Goal: Task Accomplishment & Management: Manage account settings

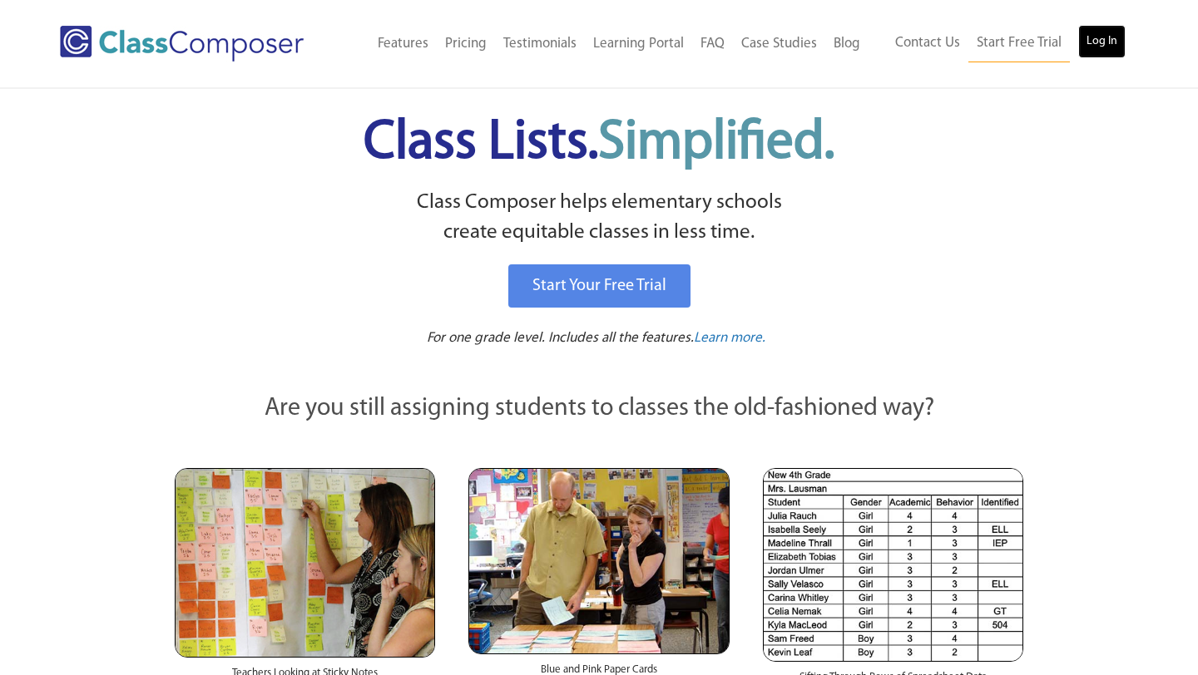
click at [1092, 43] on link "Log In" at bounding box center [1101, 41] width 47 height 33
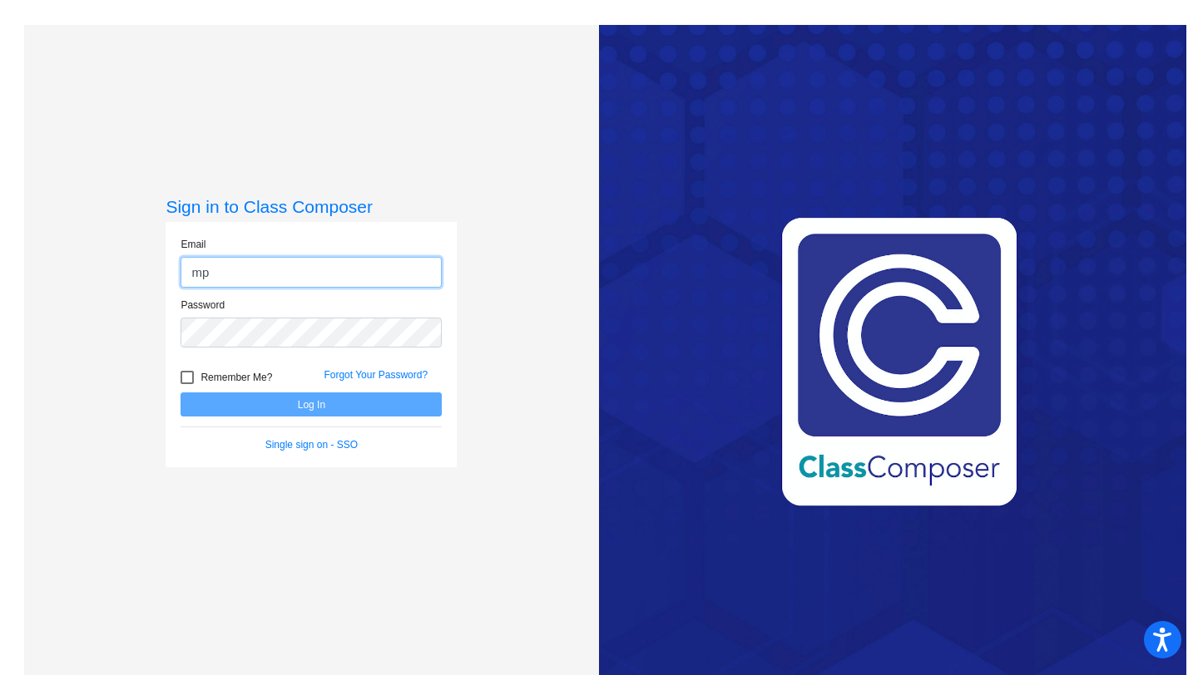
type input "[EMAIL_ADDRESS][DOMAIN_NAME]"
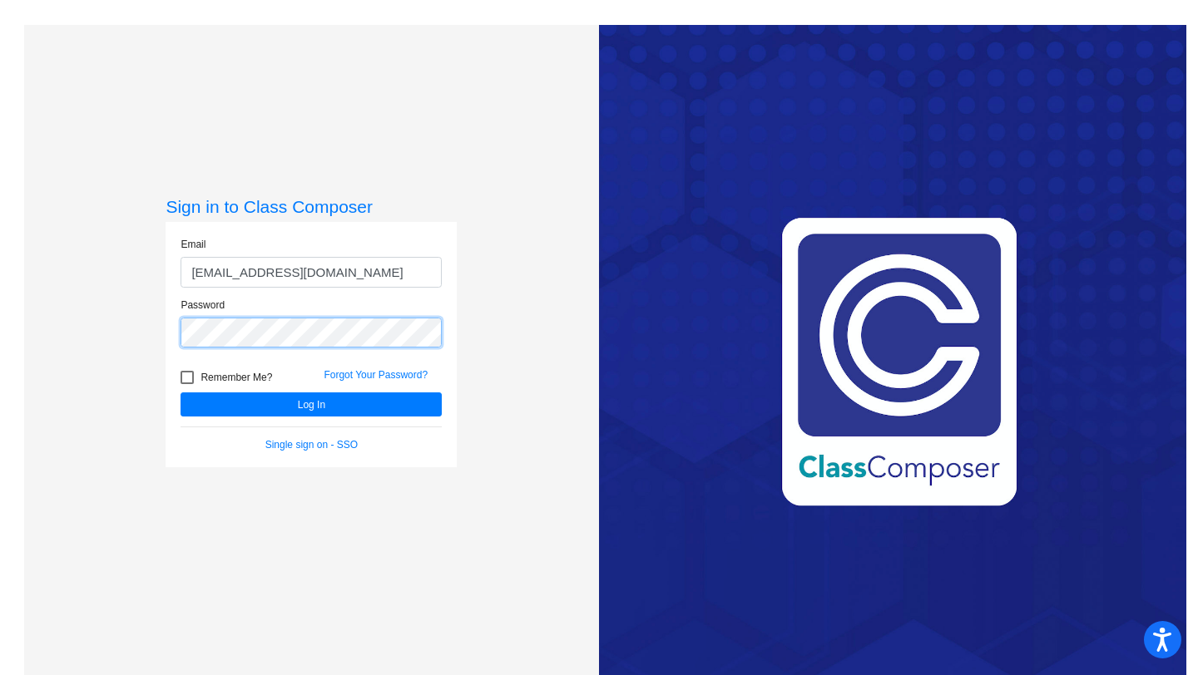
click at [180, 393] on button "Log In" at bounding box center [310, 405] width 261 height 24
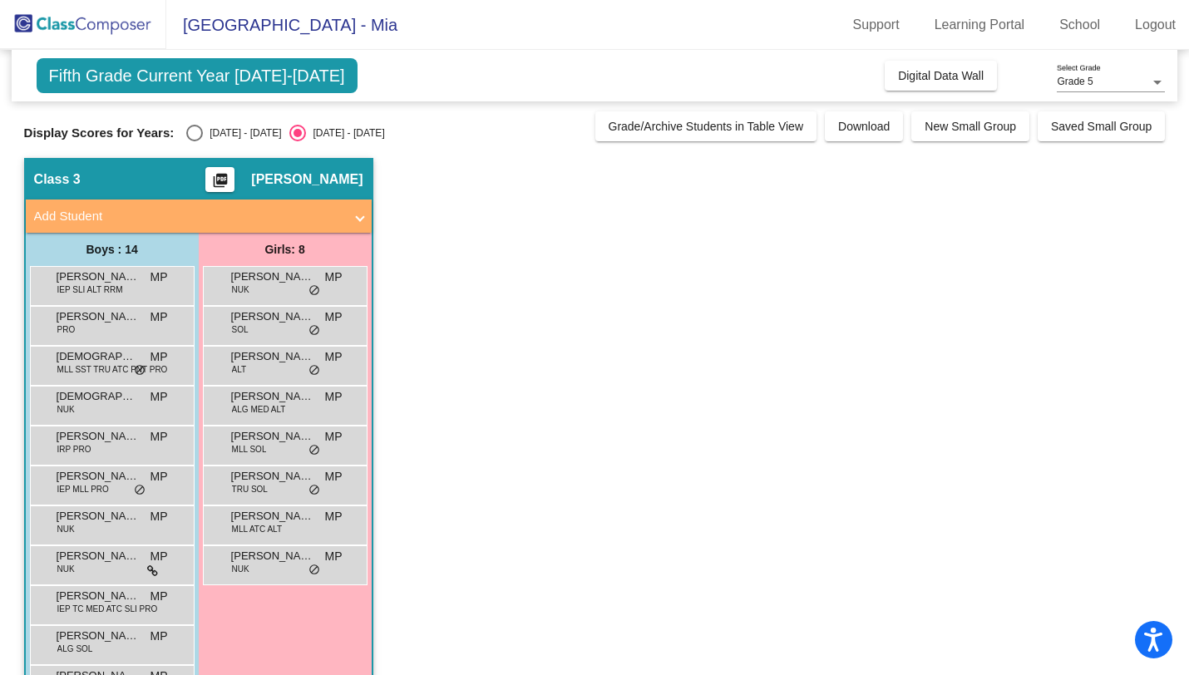
click at [203, 133] on div "[DATE] - [DATE]" at bounding box center [242, 133] width 78 height 15
click at [195, 141] on input "[DATE] - [DATE]" at bounding box center [194, 141] width 1 height 1
radio input "true"
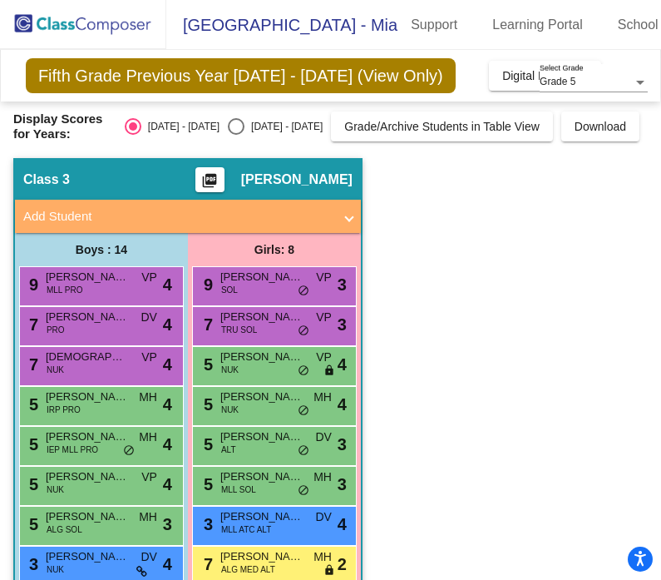
click at [243, 121] on div "Select an option" at bounding box center [236, 126] width 17 height 17
click at [236, 135] on input "[DATE] - [DATE]" at bounding box center [235, 135] width 1 height 1
radio input "true"
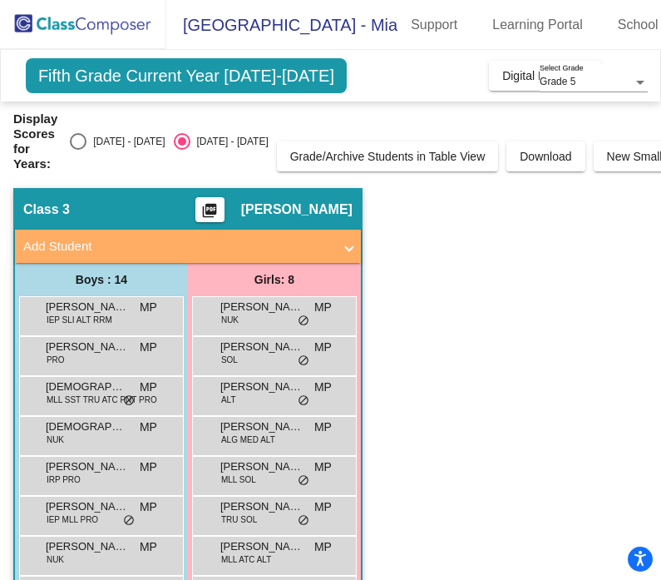
click at [346, 252] on span at bounding box center [349, 246] width 7 height 19
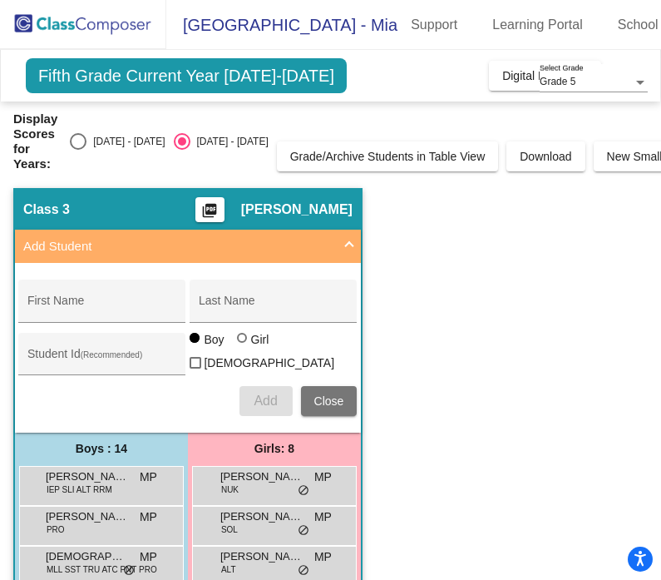
click at [346, 252] on span at bounding box center [349, 246] width 7 height 19
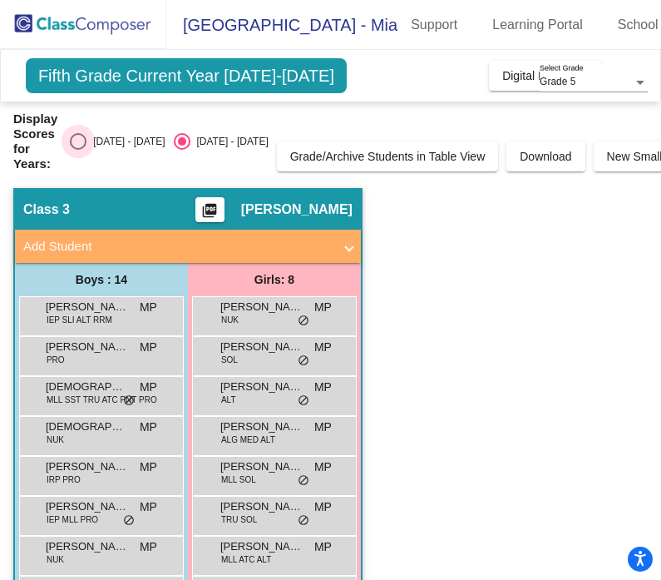
click at [100, 136] on div "[DATE] - [DATE]" at bounding box center [125, 141] width 78 height 15
click at [78, 150] on input "[DATE] - [DATE]" at bounding box center [77, 150] width 1 height 1
radio input "true"
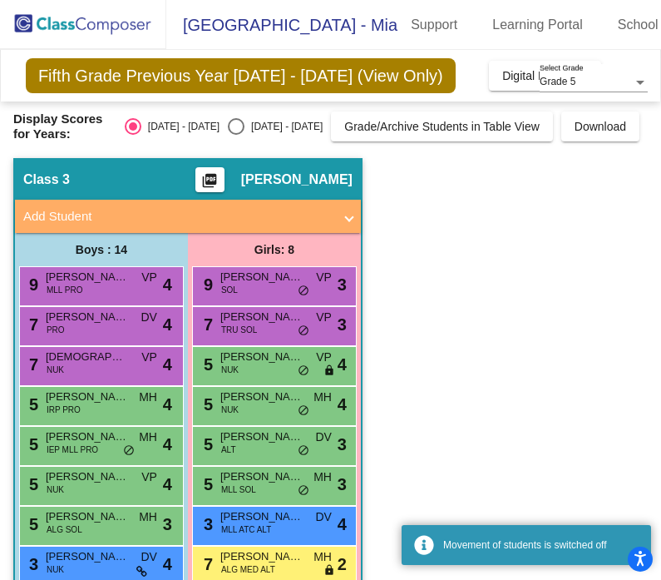
click at [233, 123] on div "Select an option" at bounding box center [236, 126] width 17 height 17
click at [235, 135] on input "[DATE] - [DATE]" at bounding box center [235, 135] width 1 height 1
radio input "true"
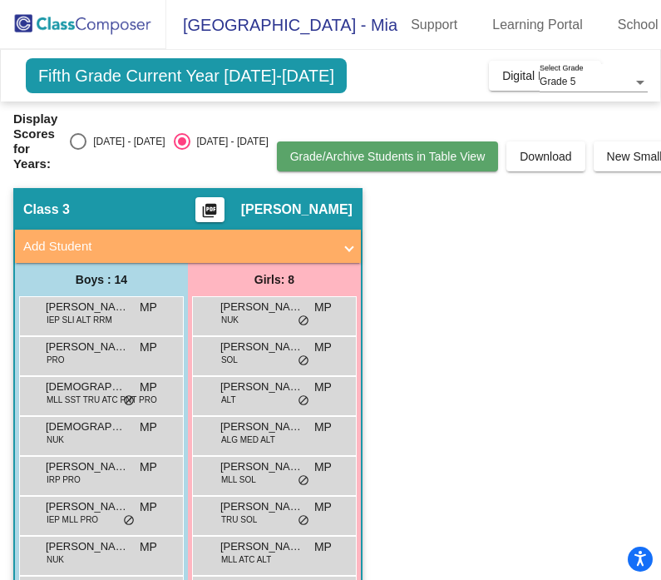
click at [290, 154] on span "Grade/Archive Students in Table View" at bounding box center [387, 156] width 195 height 13
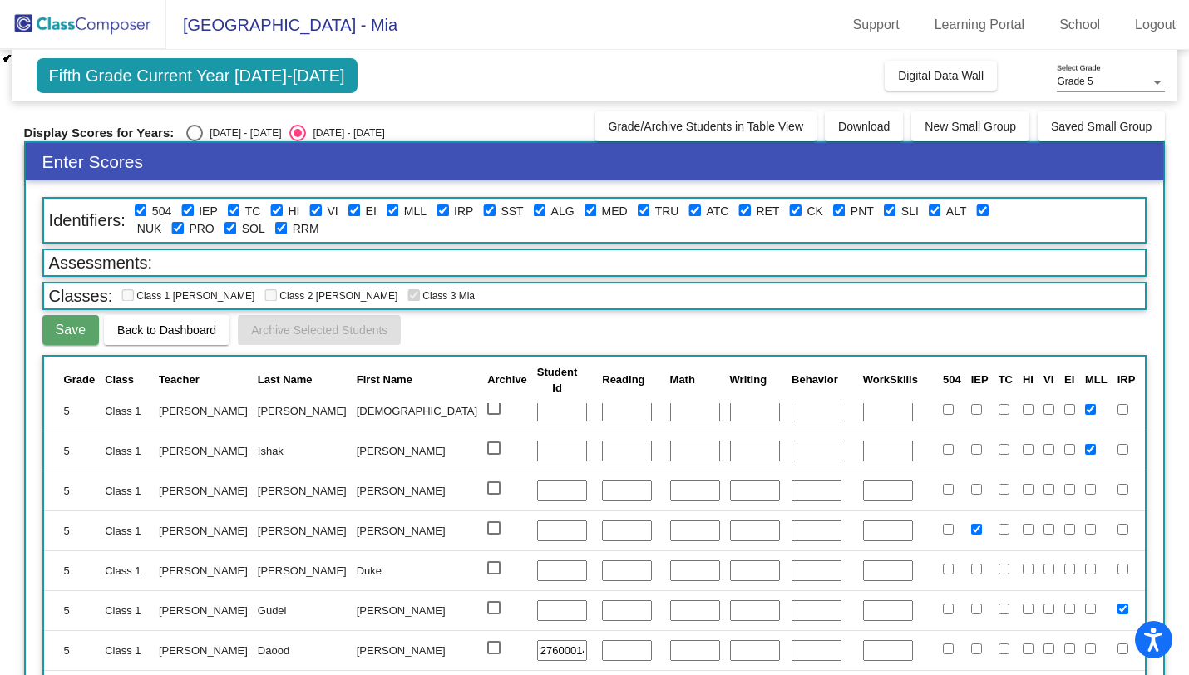
scroll to position [341, 0]
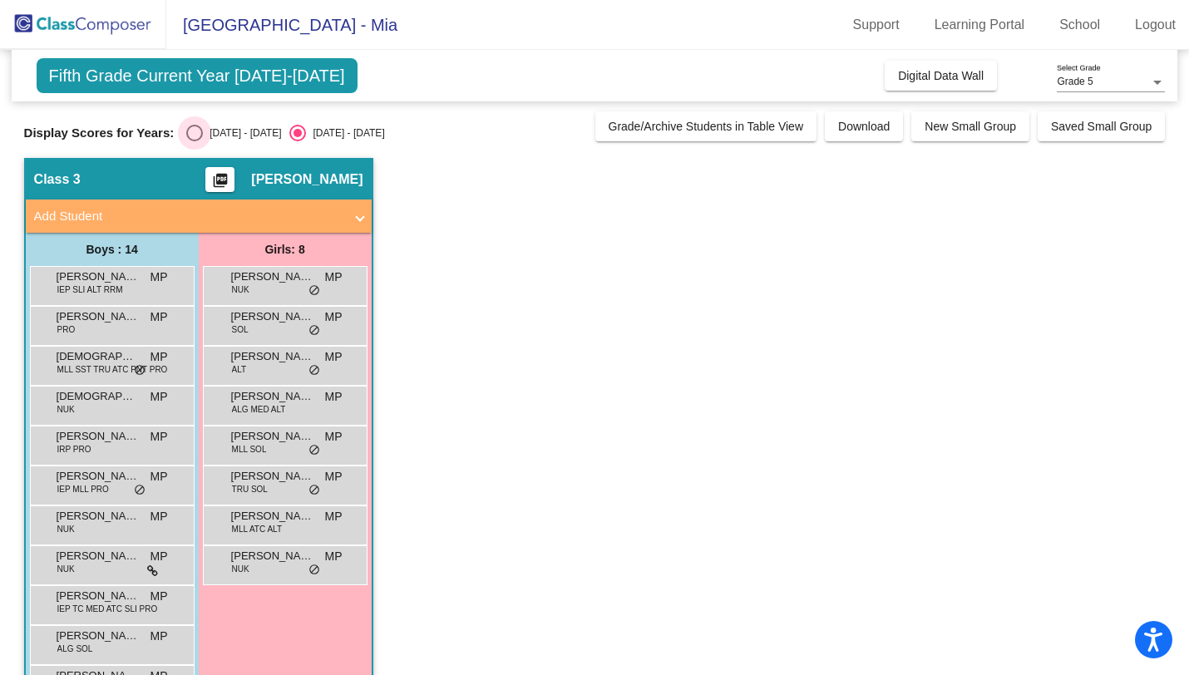
click at [205, 125] on label "[DATE] - [DATE]" at bounding box center [233, 133] width 95 height 17
click at [195, 141] on input "[DATE] - [DATE]" at bounding box center [194, 141] width 1 height 1
radio input "true"
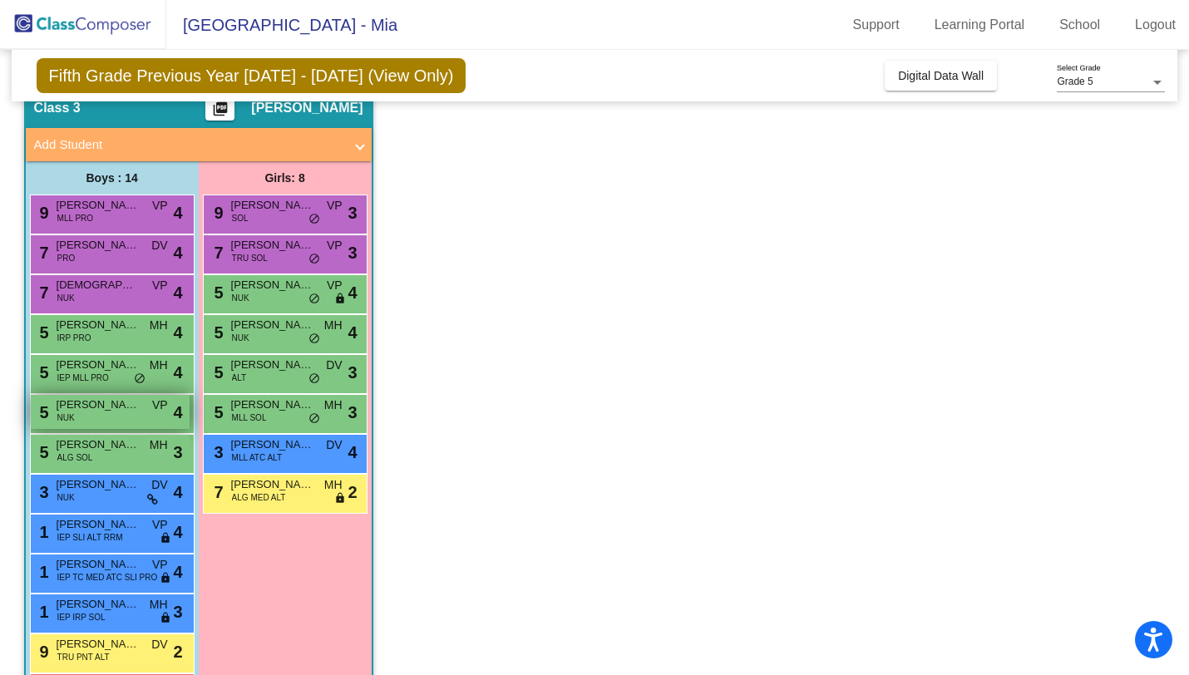
scroll to position [176, 0]
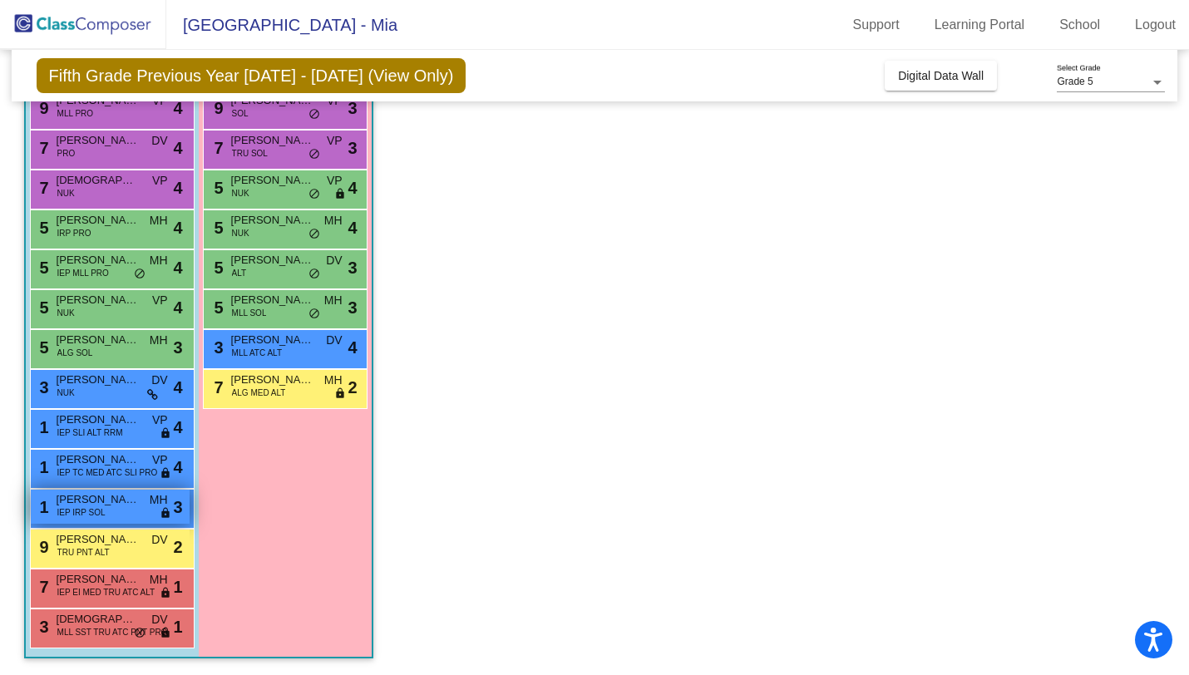
click at [76, 513] on span "IEP IRP SOL" at bounding box center [81, 512] width 48 height 12
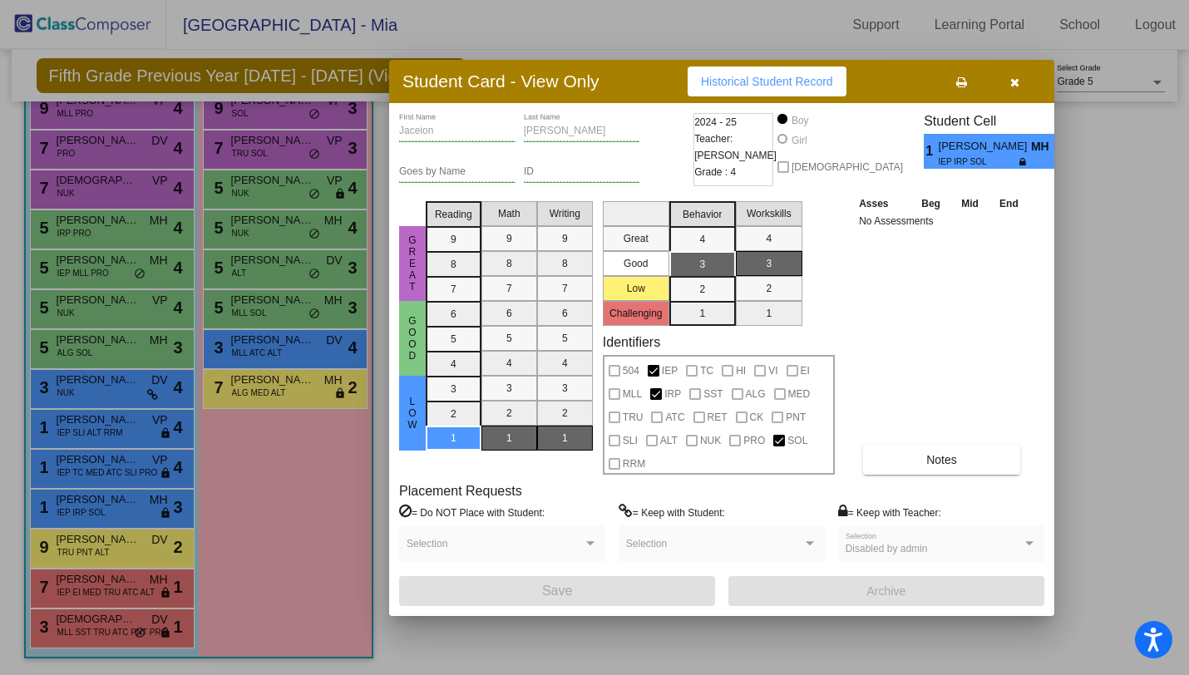
scroll to position [0, 0]
click at [1025, 84] on button "button" at bounding box center [1014, 82] width 53 height 30
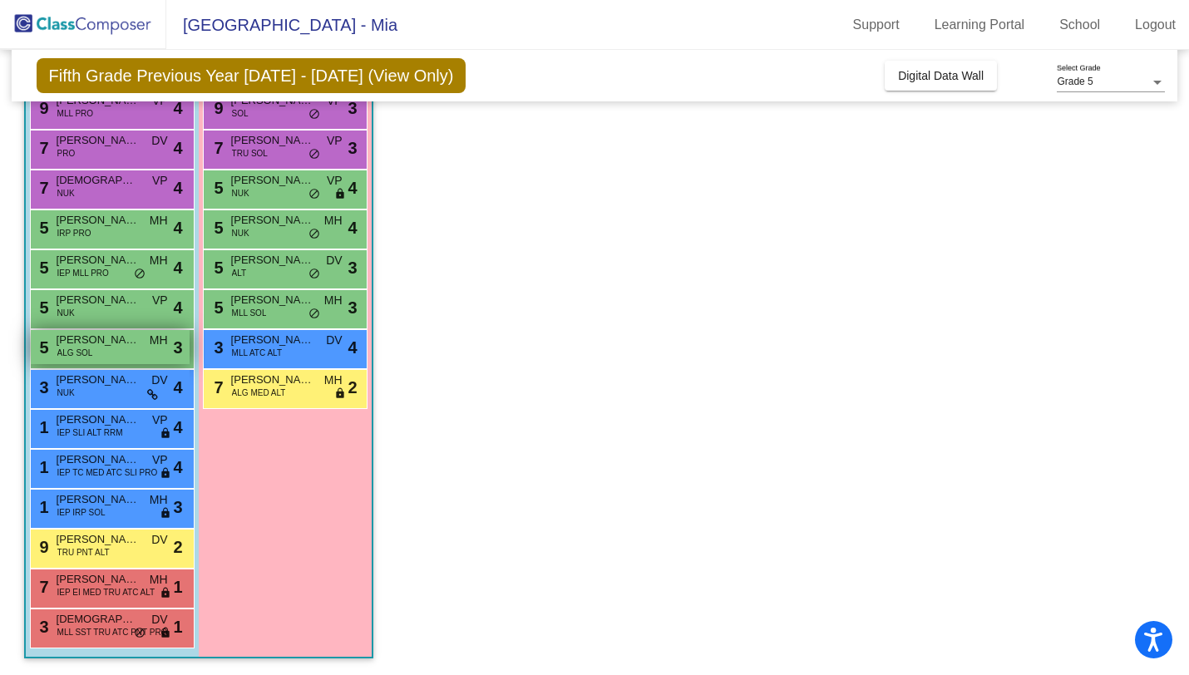
click at [75, 350] on span "ALG SOL" at bounding box center [75, 353] width 36 height 12
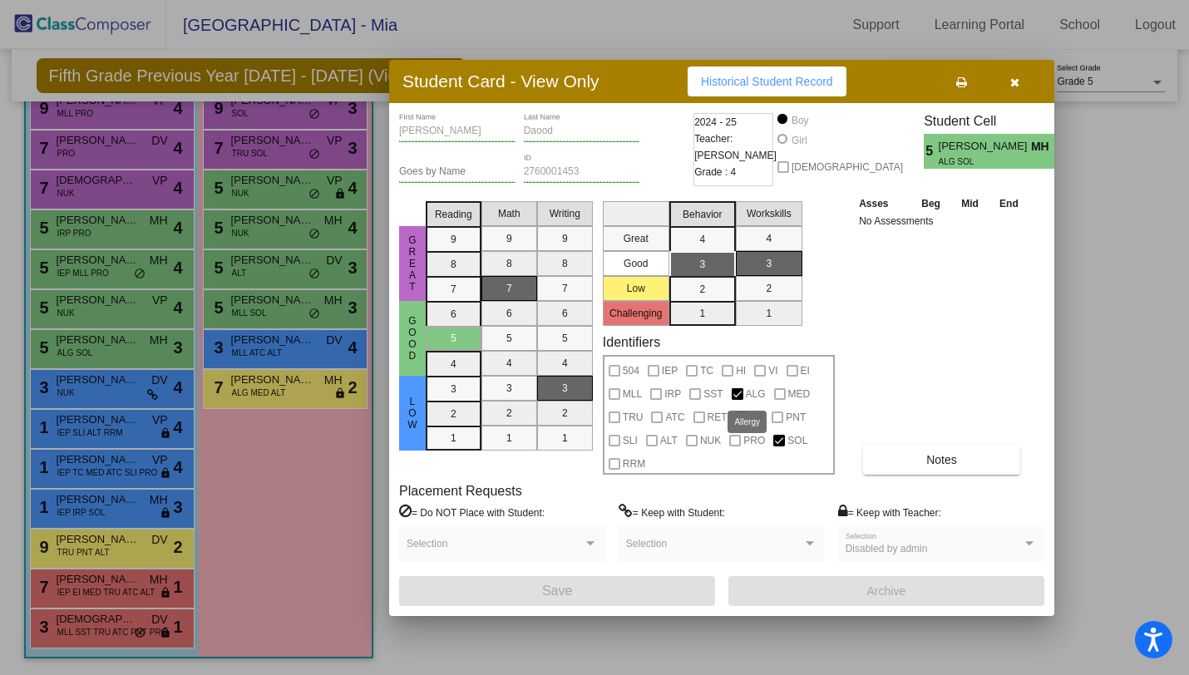
click at [753, 393] on span "ALG" at bounding box center [756, 394] width 20 height 20
click at [905, 450] on button "Notes" at bounding box center [941, 460] width 157 height 30
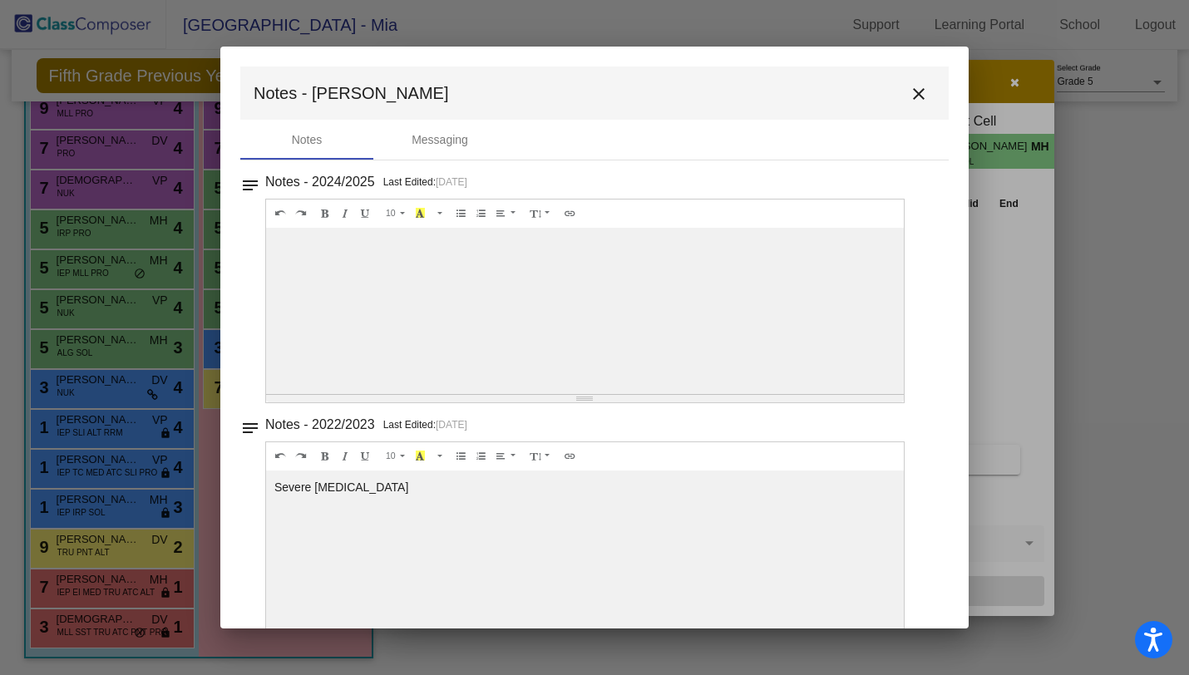
scroll to position [38, 0]
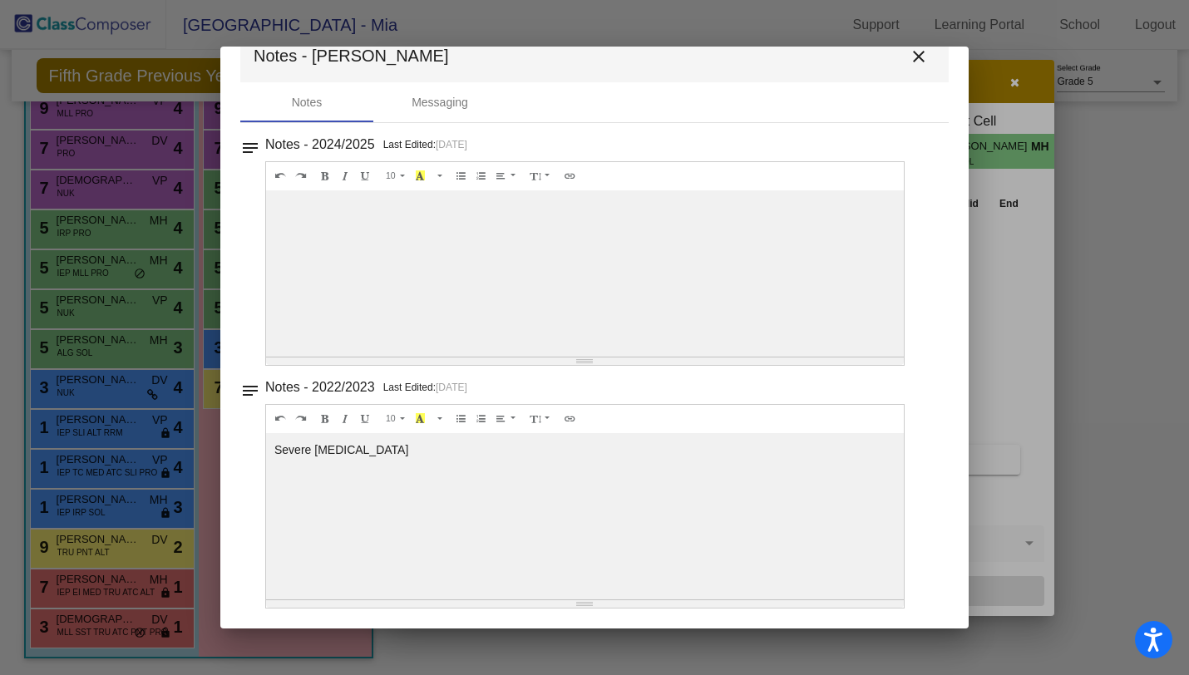
click at [915, 62] on mat-icon "close" at bounding box center [919, 57] width 20 height 20
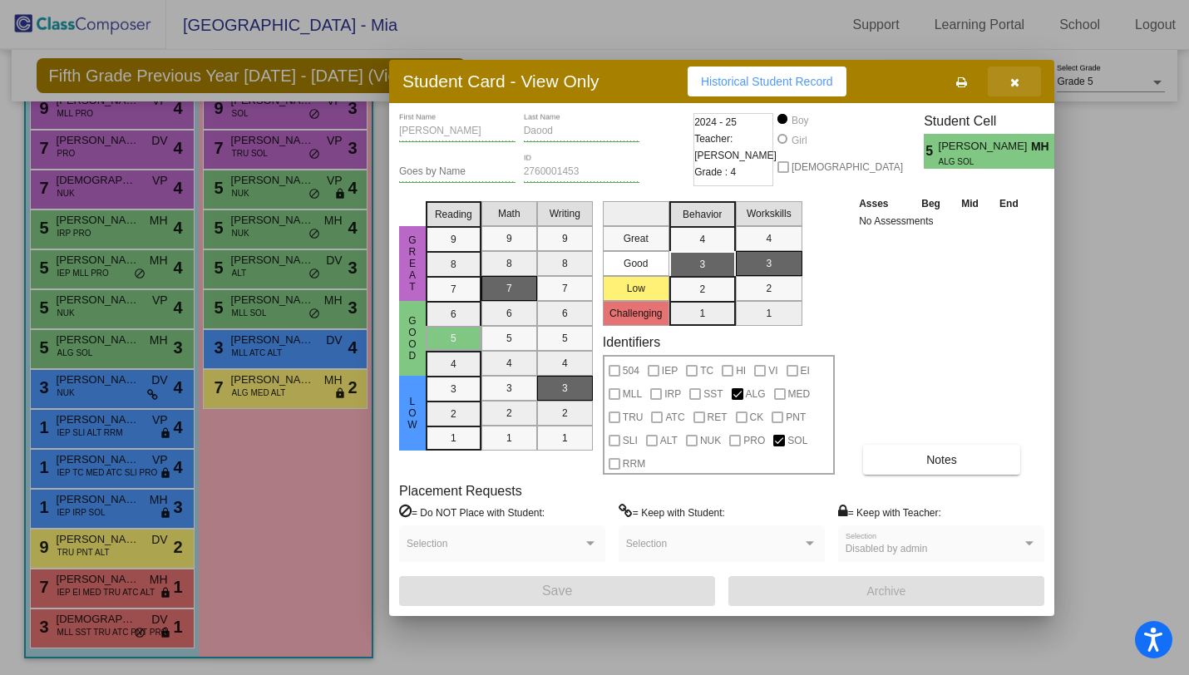
click at [1015, 84] on icon "button" at bounding box center [1014, 83] width 9 height 12
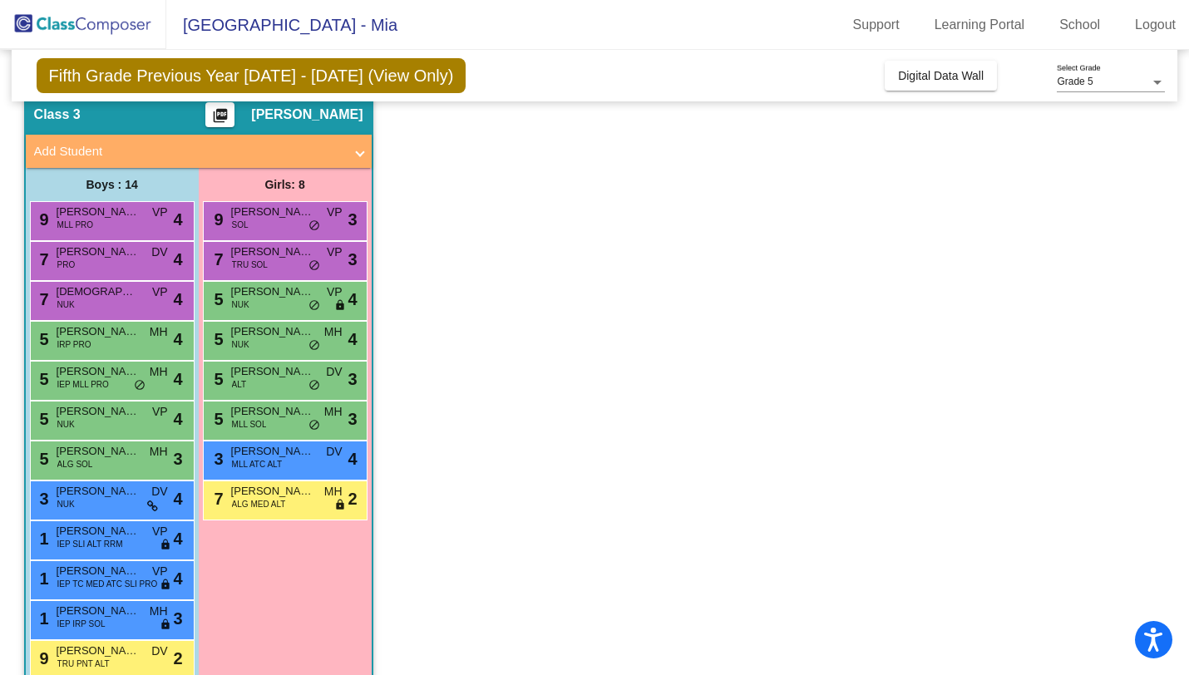
scroll to position [55, 0]
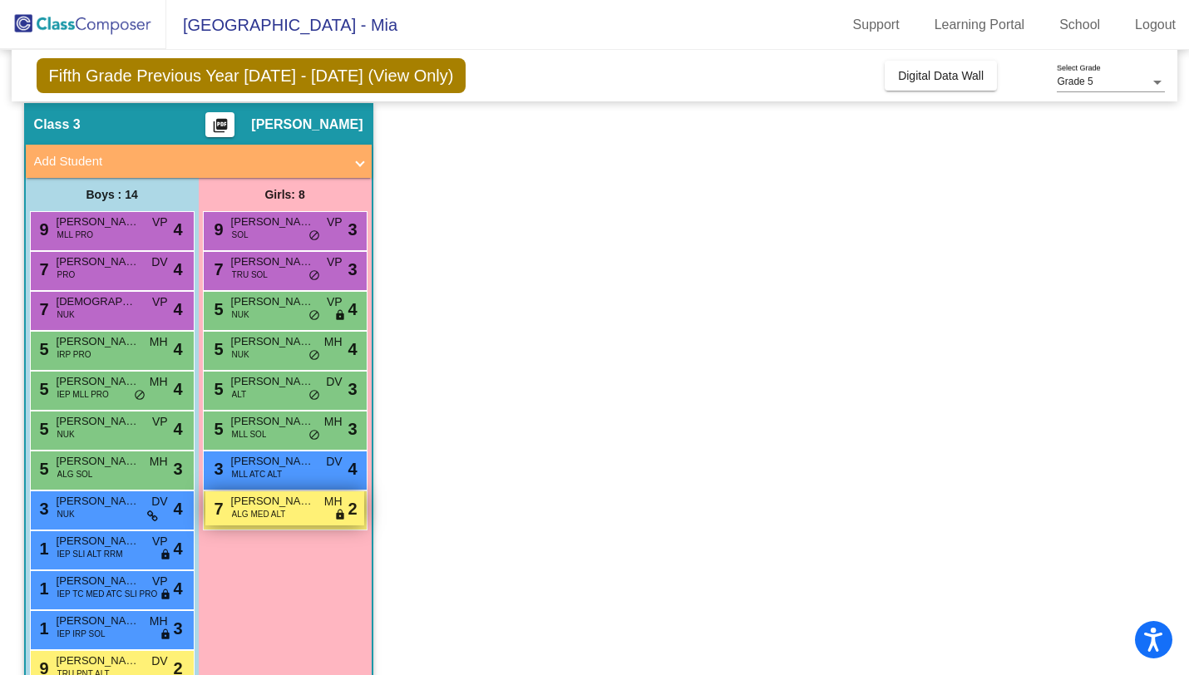
click at [265, 515] on span "ALG MED ALT" at bounding box center [259, 514] width 54 height 12
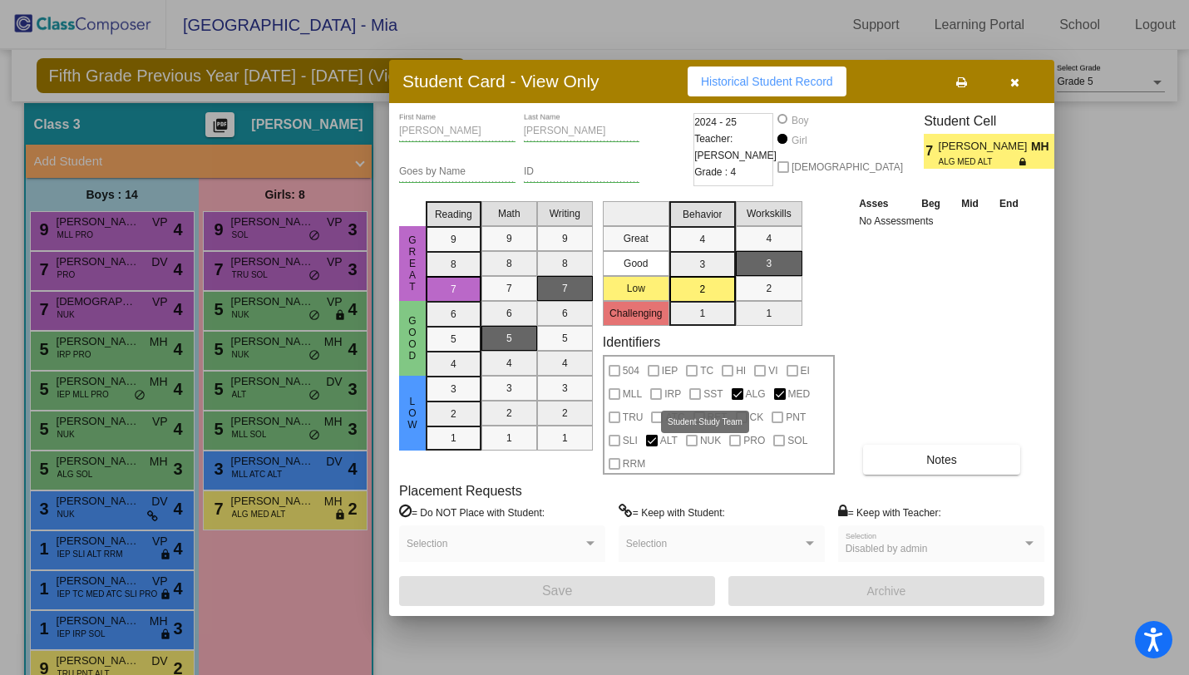
scroll to position [0, 0]
click at [919, 457] on button "Notes" at bounding box center [941, 460] width 157 height 30
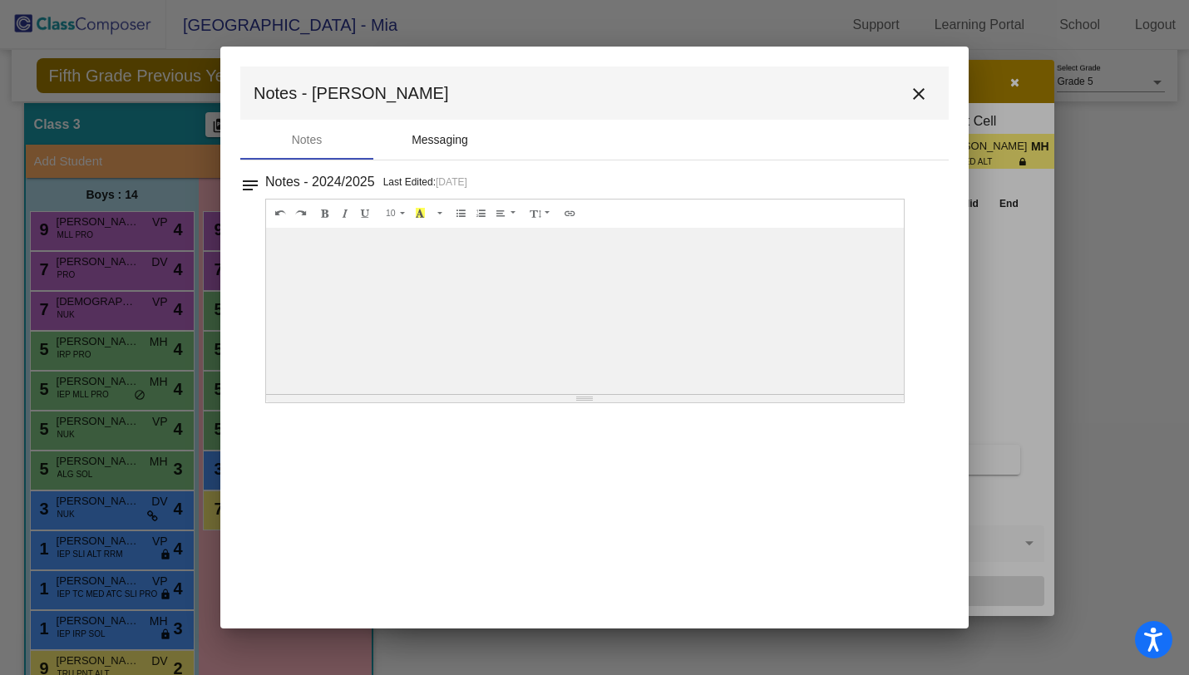
click at [443, 137] on div "Messaging" at bounding box center [440, 139] width 57 height 17
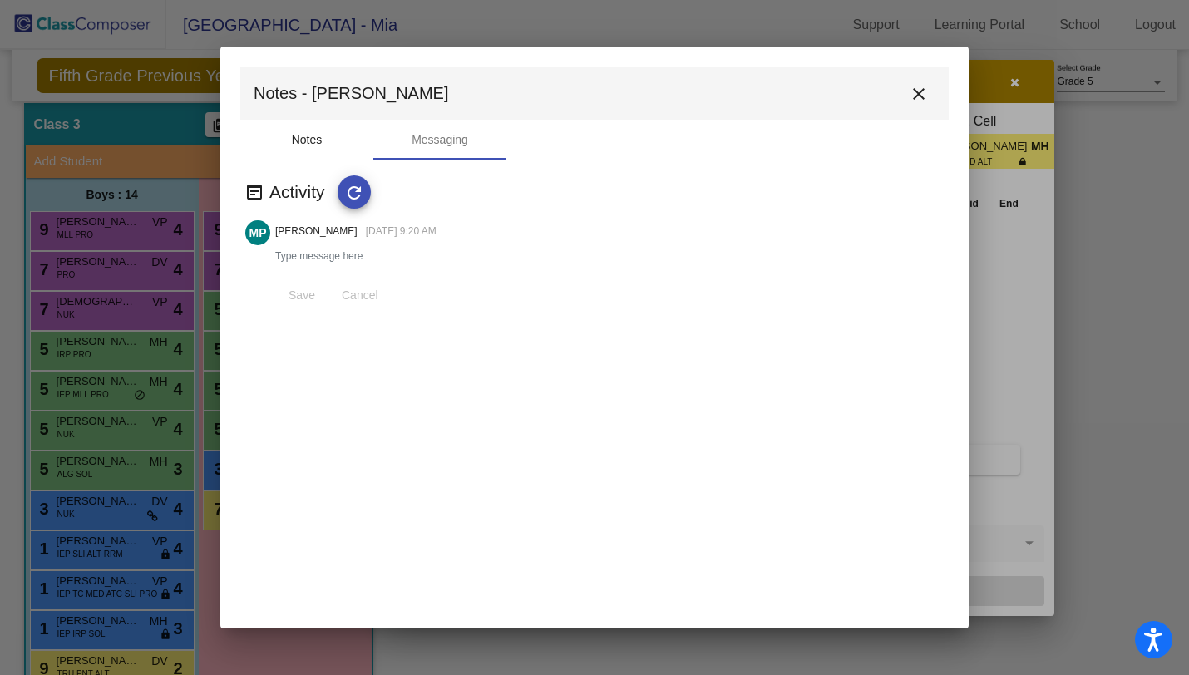
click at [343, 136] on div "Notes" at bounding box center [306, 140] width 133 height 40
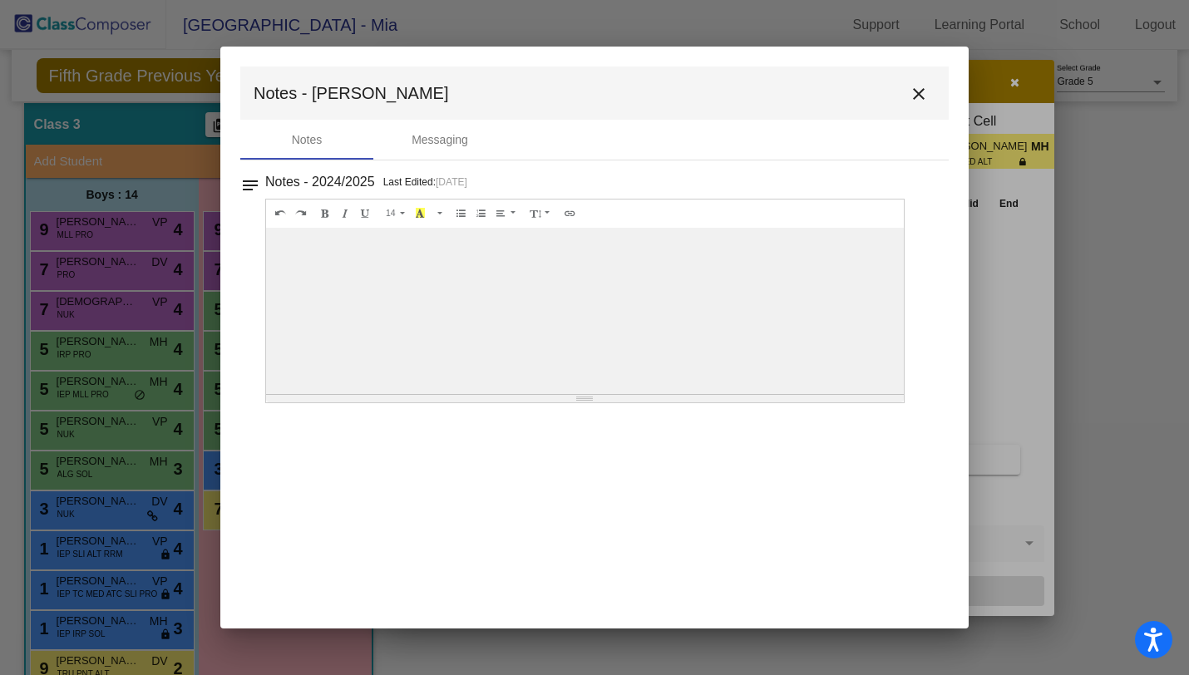
click at [918, 92] on mat-icon "close" at bounding box center [919, 94] width 20 height 20
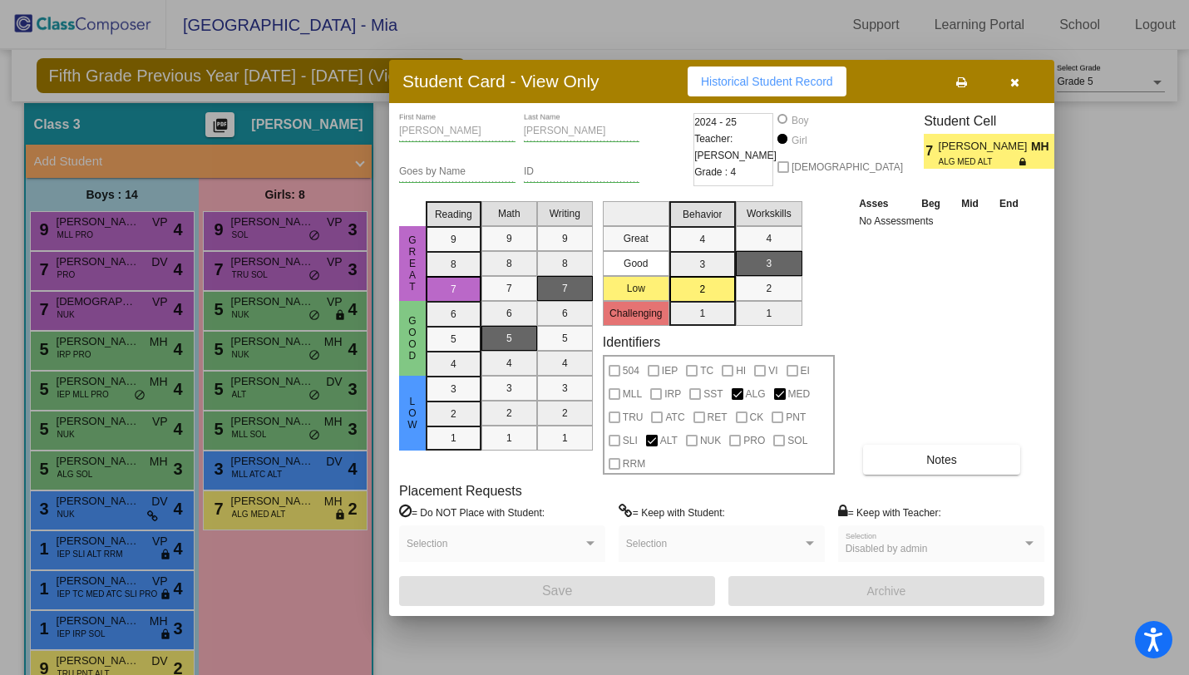
click at [1014, 82] on icon "button" at bounding box center [1014, 83] width 9 height 12
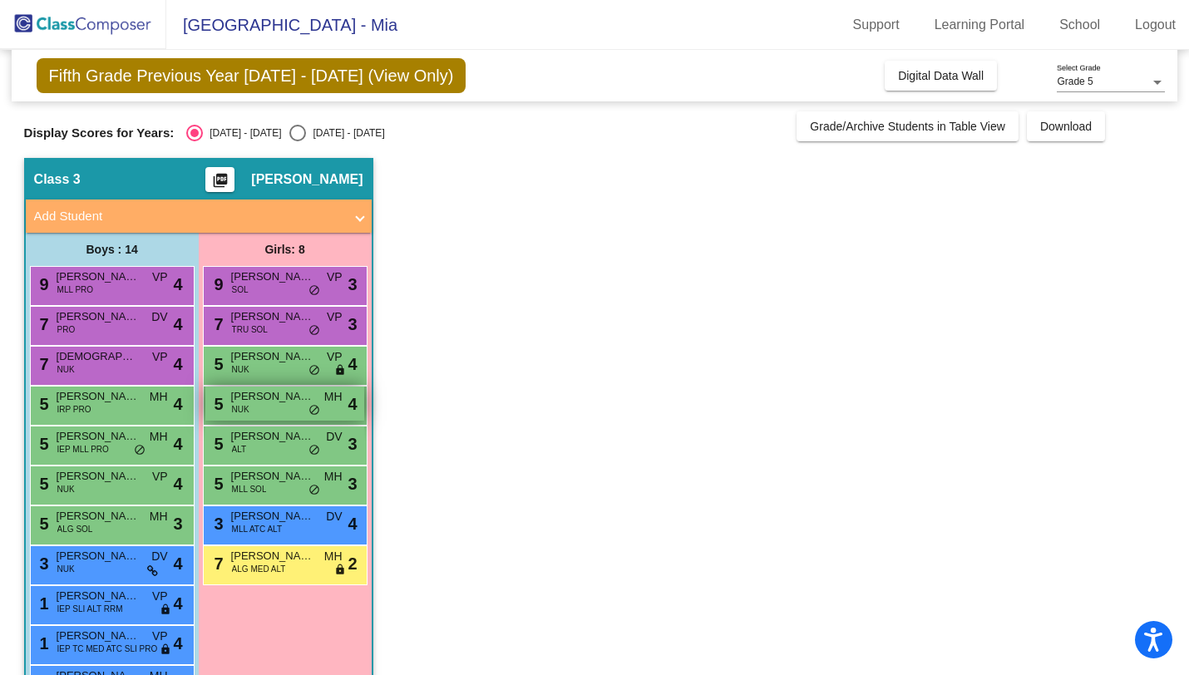
scroll to position [176, 0]
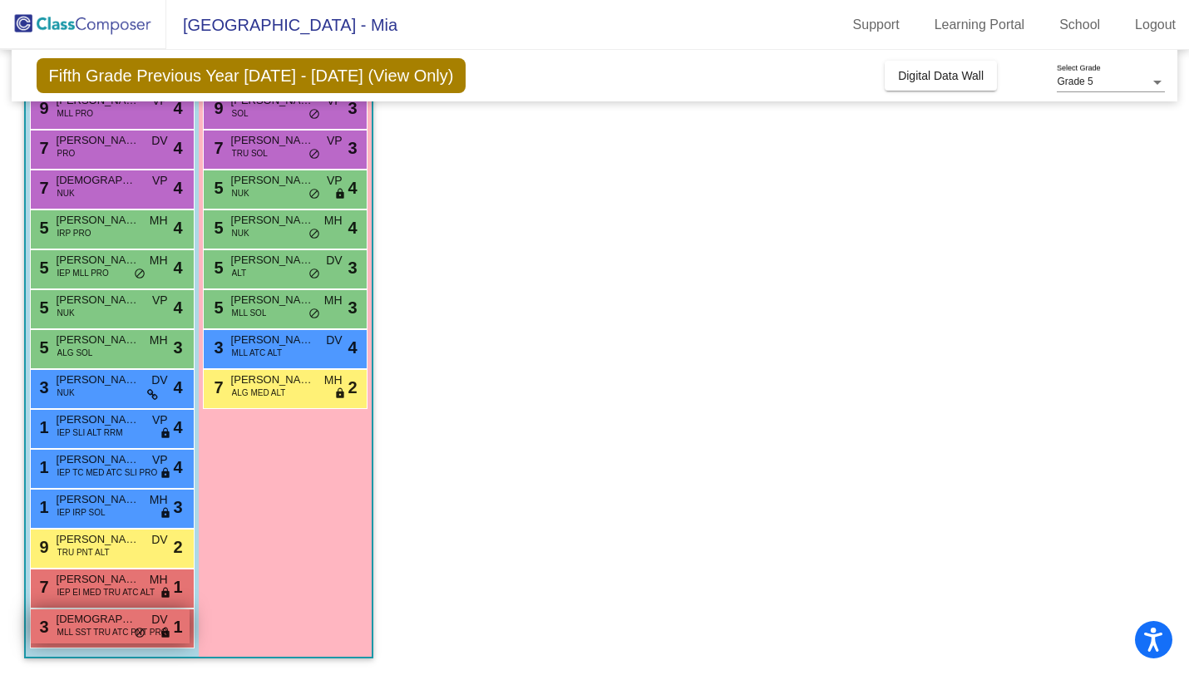
click at [94, 627] on span "MLL SST TRU ATC PNT PRO" at bounding box center [112, 632] width 111 height 12
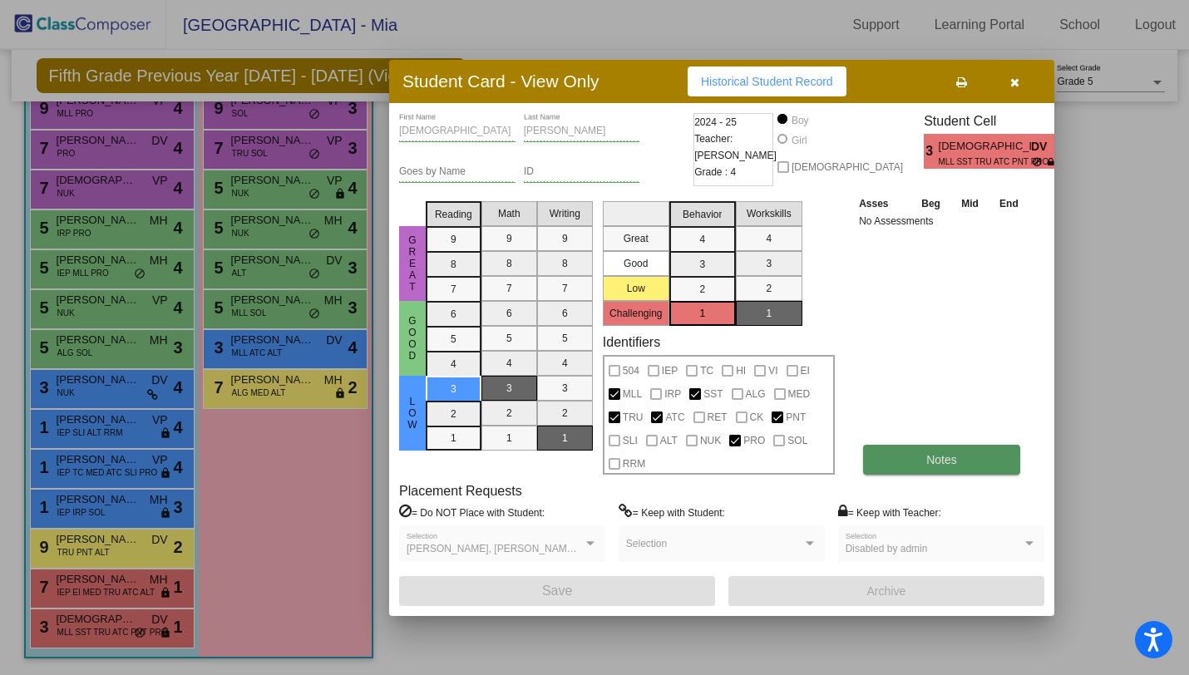
click at [950, 464] on span "Notes" at bounding box center [941, 459] width 31 height 13
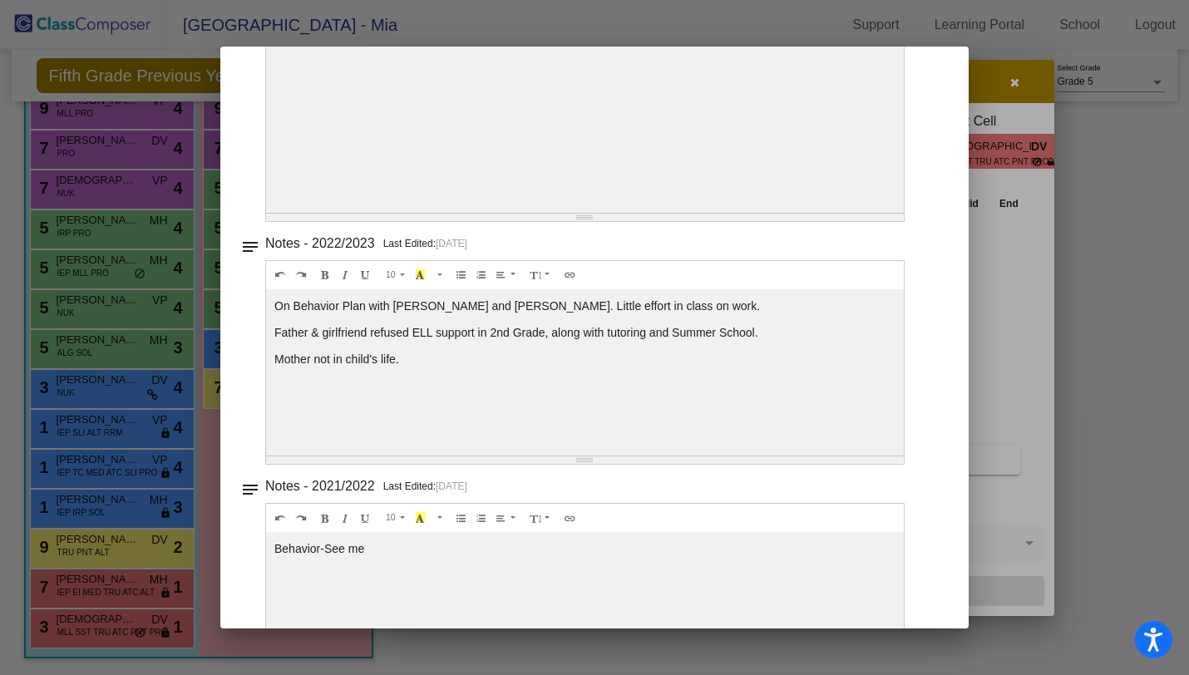
scroll to position [0, 0]
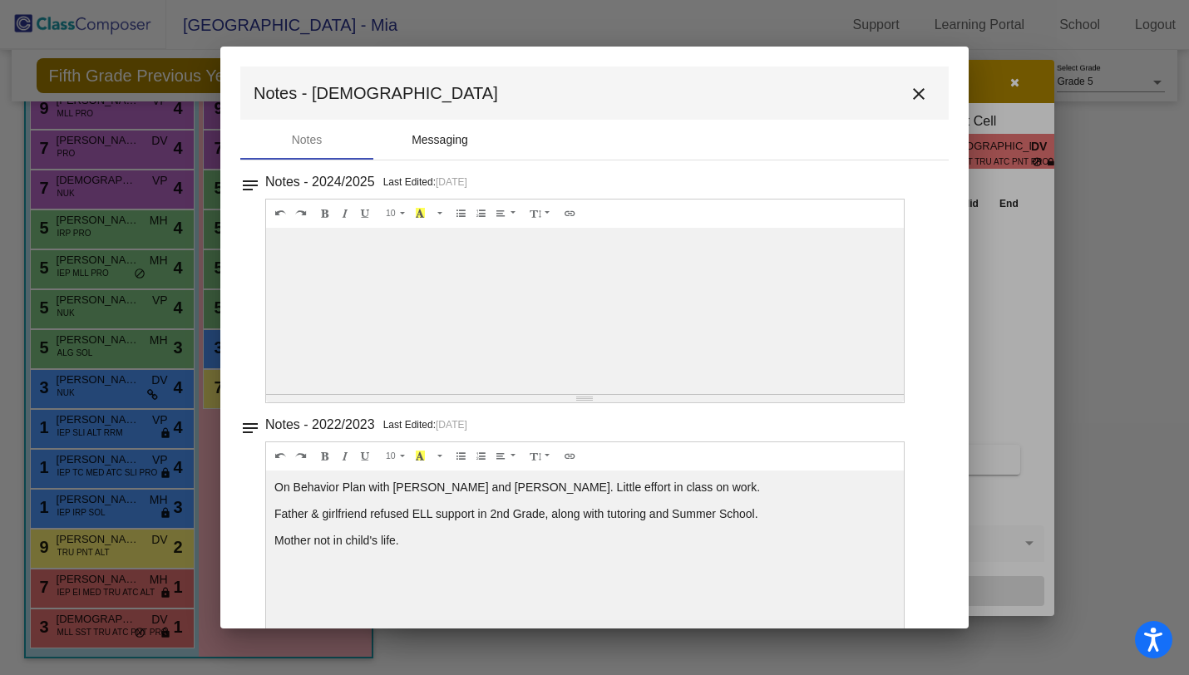
click at [467, 147] on div "Messaging" at bounding box center [440, 139] width 57 height 17
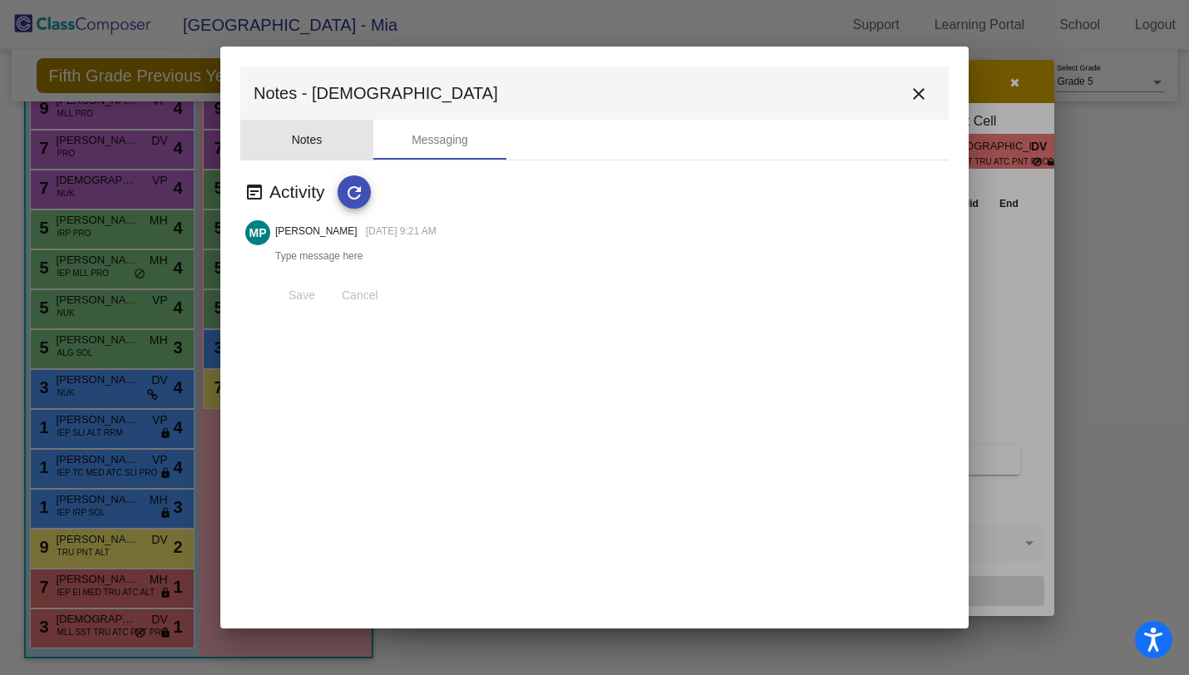
click at [328, 149] on div "Notes" at bounding box center [306, 140] width 133 height 40
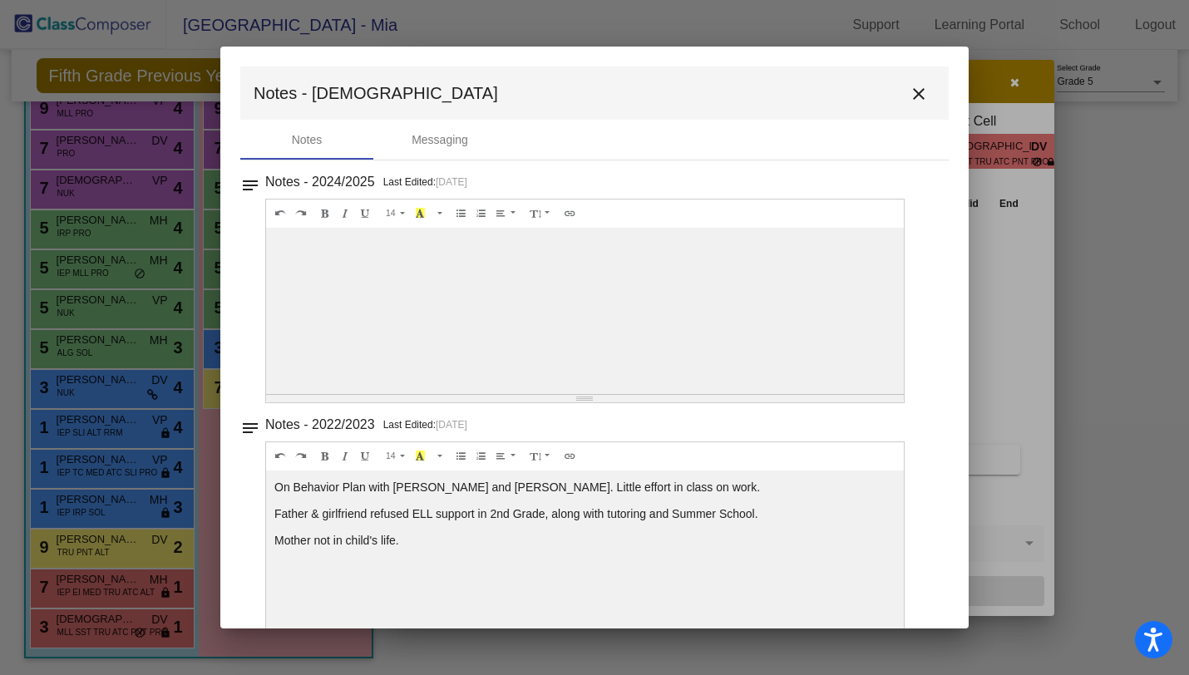
click at [913, 100] on mat-icon "close" at bounding box center [919, 94] width 20 height 20
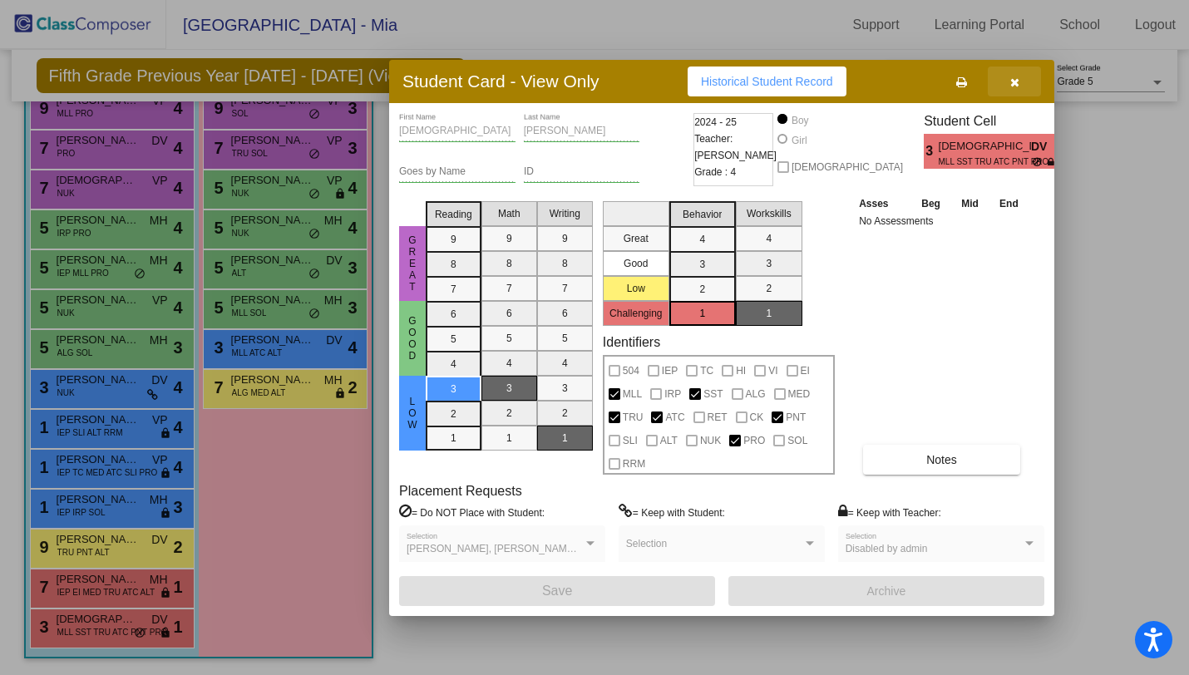
click at [1024, 91] on button "button" at bounding box center [1014, 82] width 53 height 30
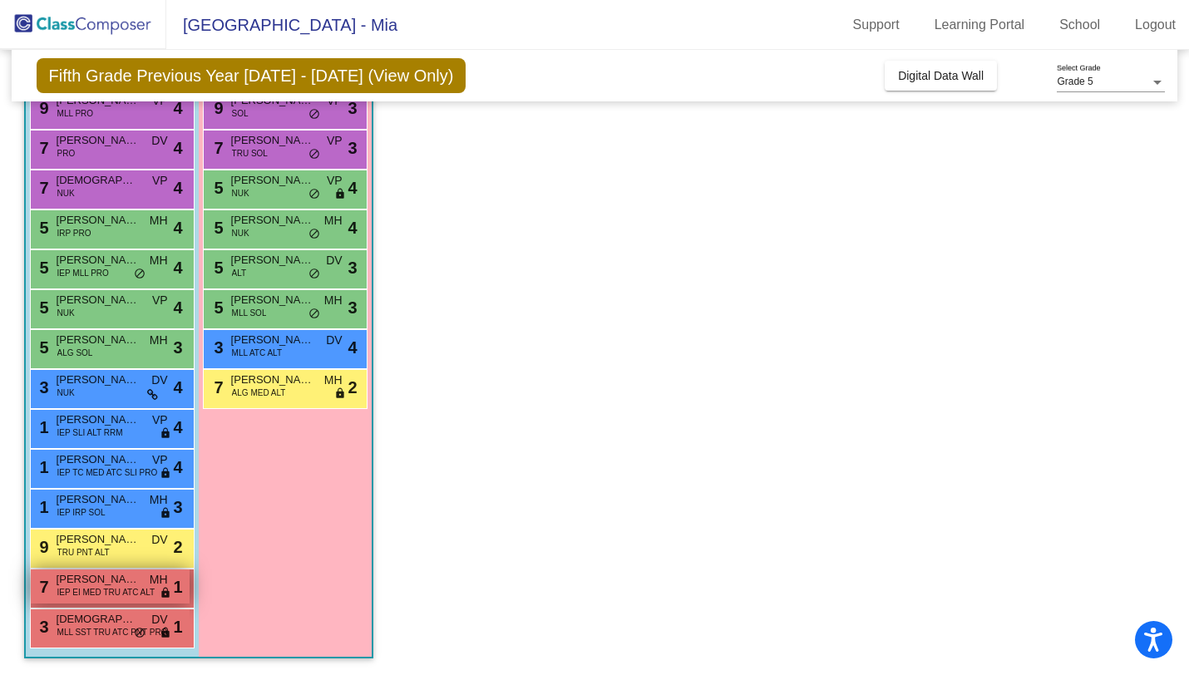
click at [93, 581] on span "[PERSON_NAME]" at bounding box center [98, 579] width 83 height 17
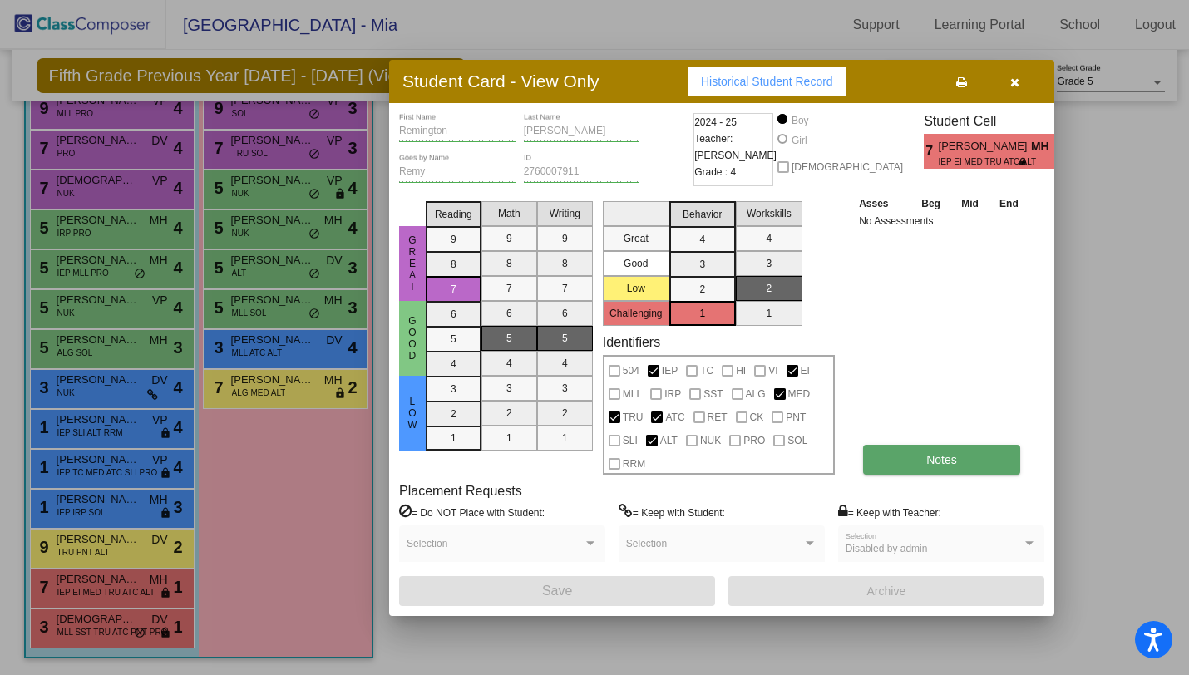
click at [935, 457] on span "Notes" at bounding box center [941, 459] width 31 height 13
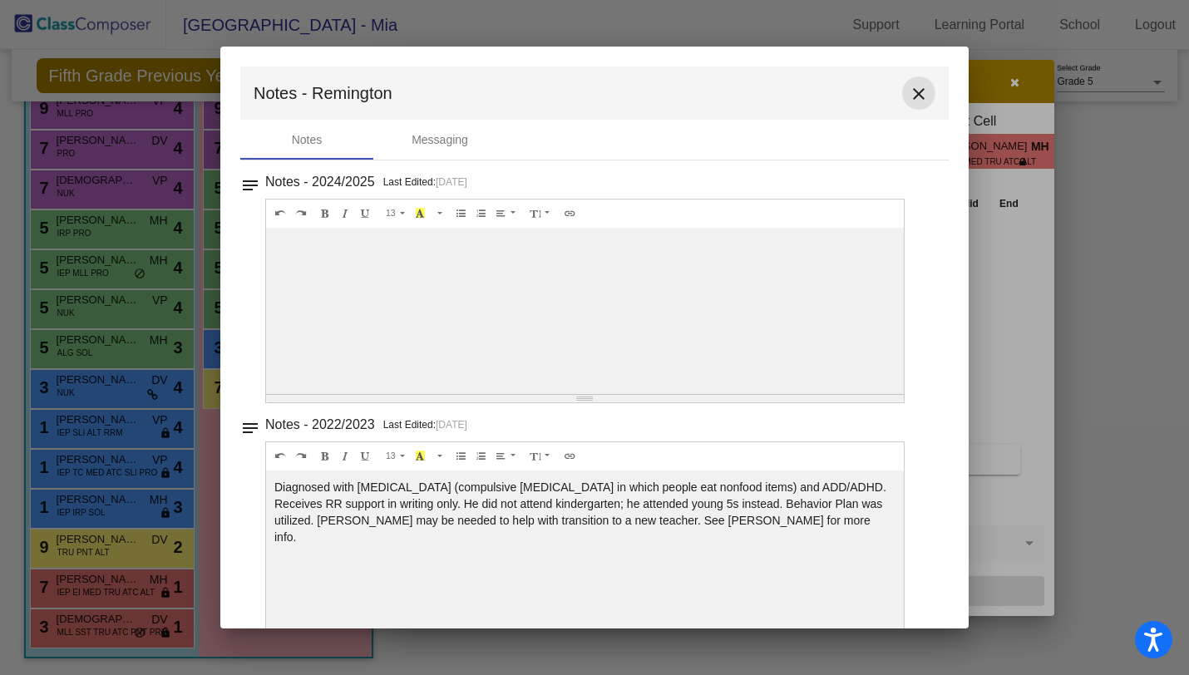
click at [915, 87] on mat-icon "close" at bounding box center [919, 94] width 20 height 20
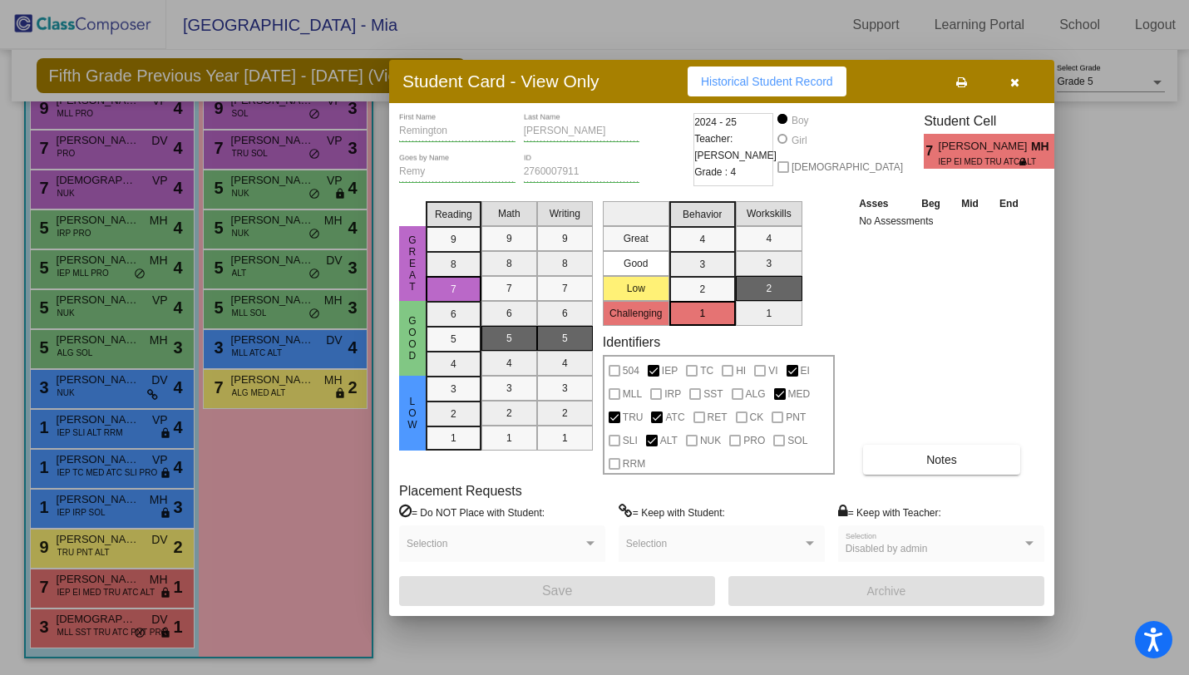
click at [1019, 83] on icon "button" at bounding box center [1014, 83] width 9 height 12
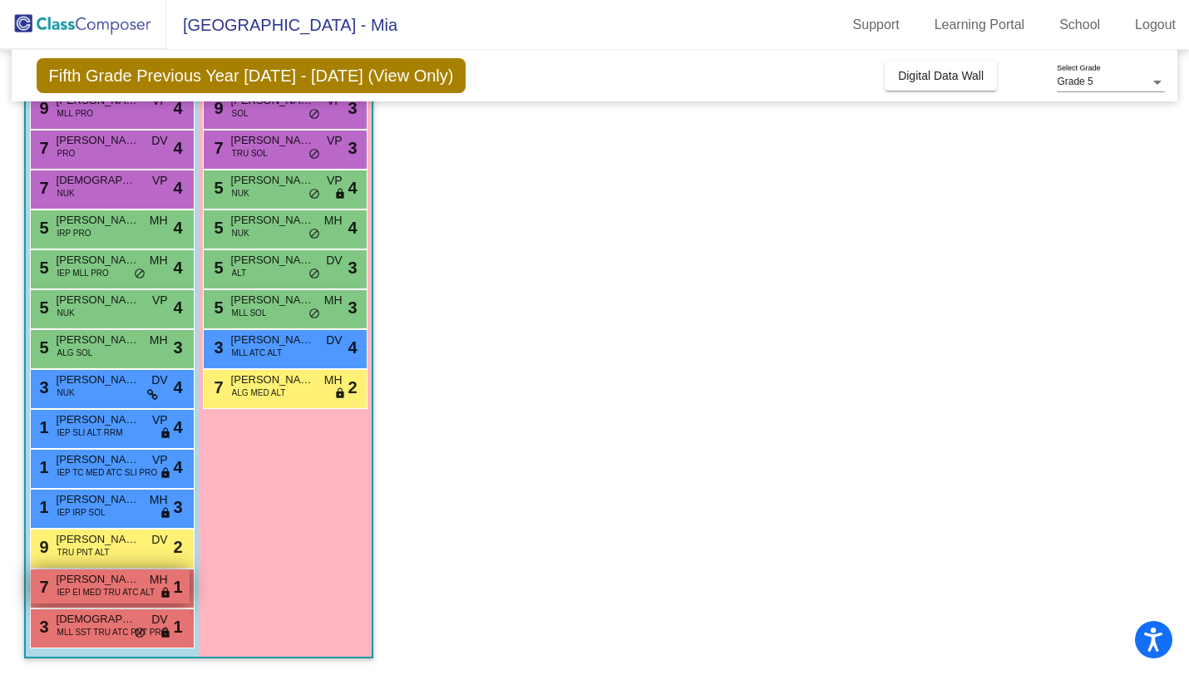
click at [106, 591] on span "IEP EI MED TRU ATC ALT" at bounding box center [106, 592] width 98 height 12
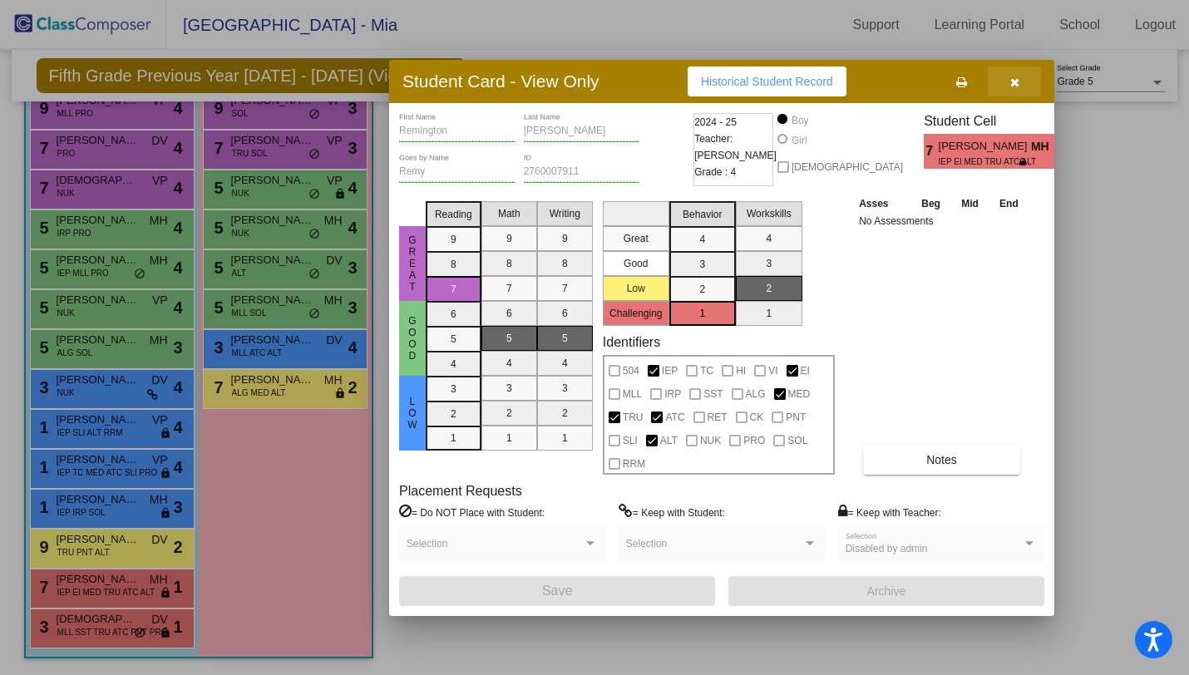
click at [1016, 86] on icon "button" at bounding box center [1014, 83] width 9 height 12
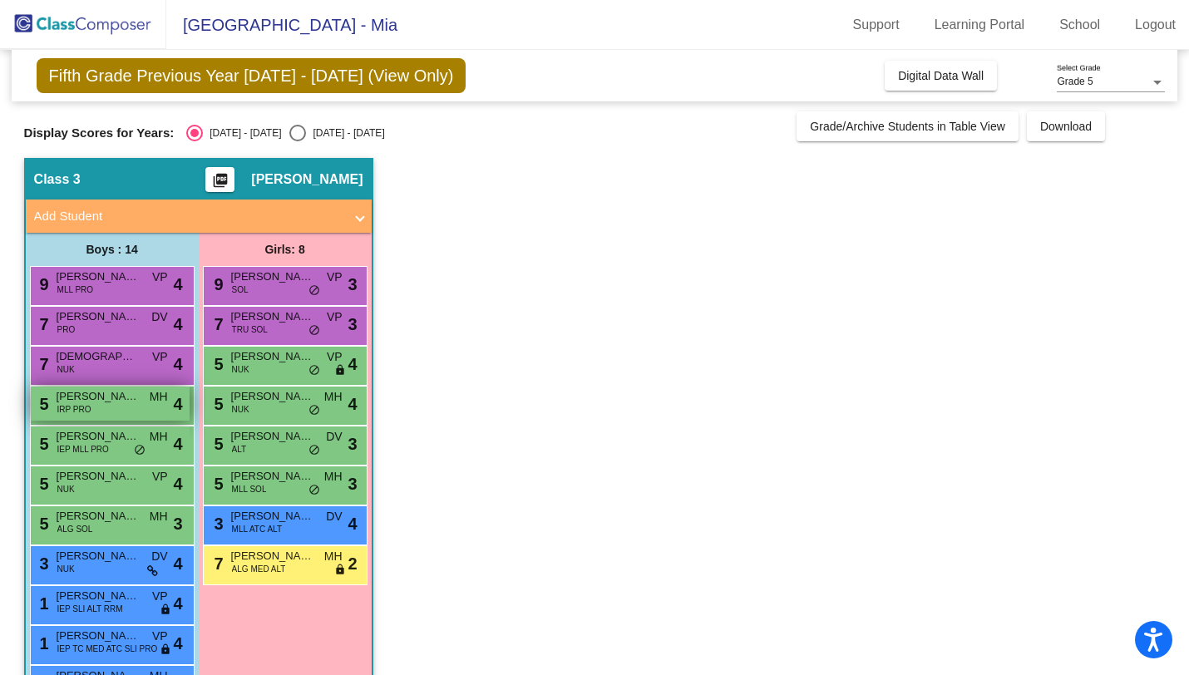
click at [96, 408] on div "5 [PERSON_NAME] IRP PRO MH lock do_not_disturb_alt 4" at bounding box center [110, 404] width 159 height 34
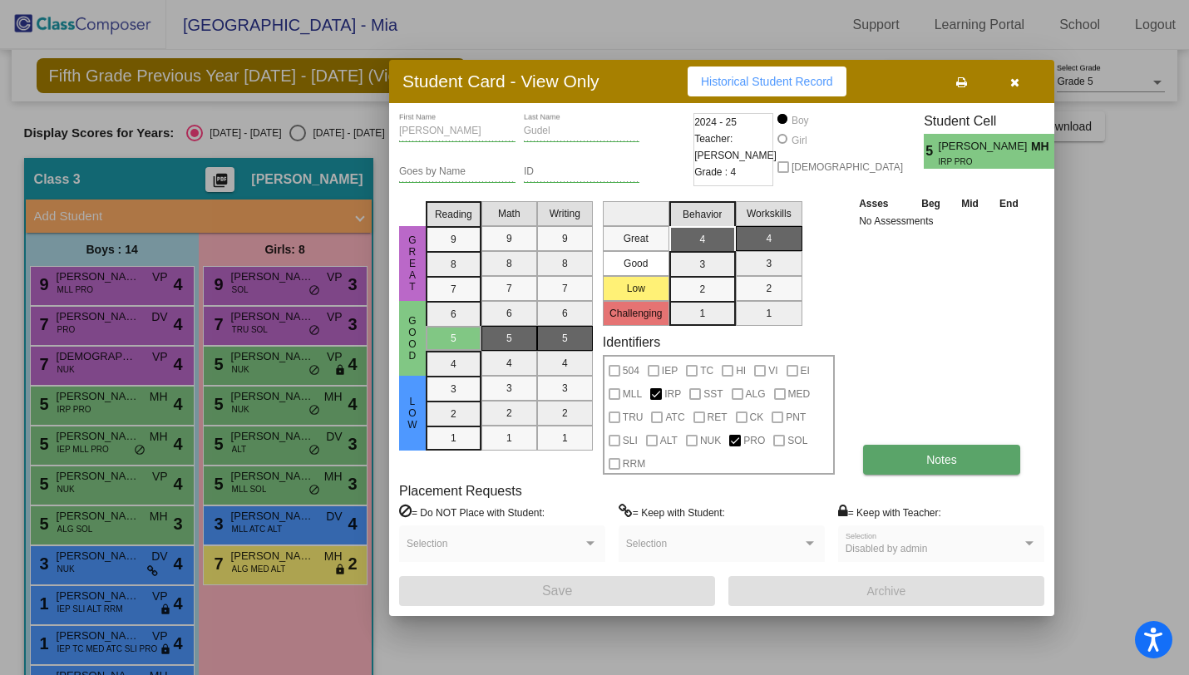
click at [909, 457] on button "Notes" at bounding box center [941, 460] width 157 height 30
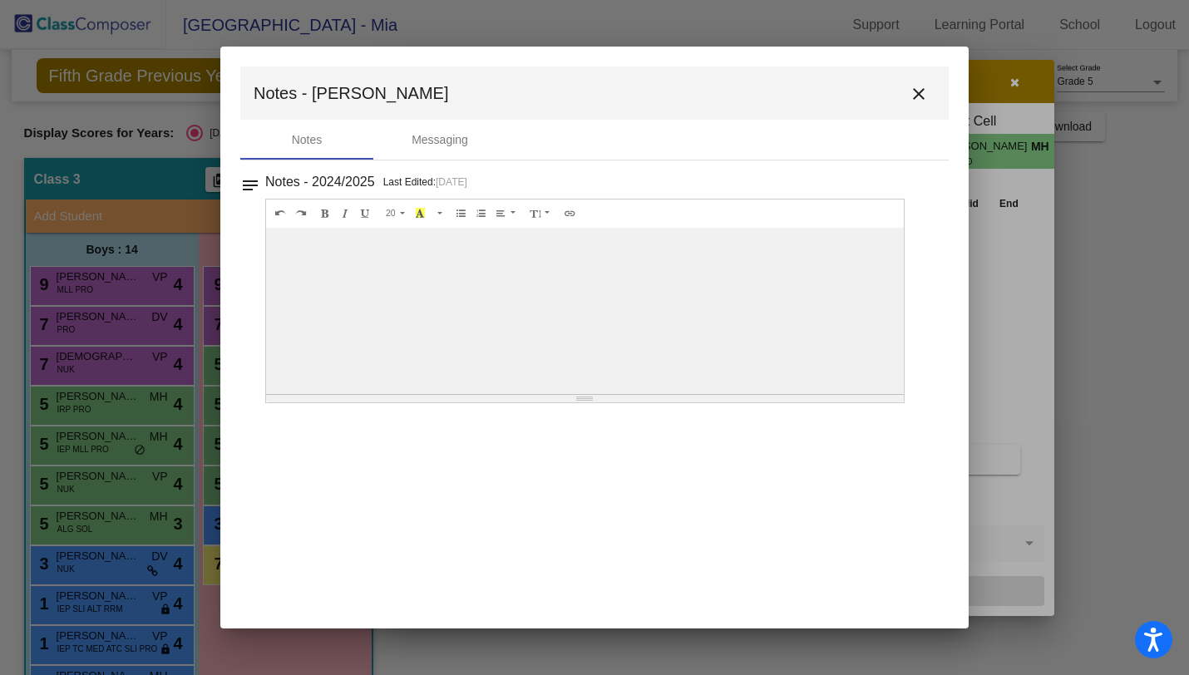
click at [926, 94] on mat-icon "close" at bounding box center [919, 94] width 20 height 20
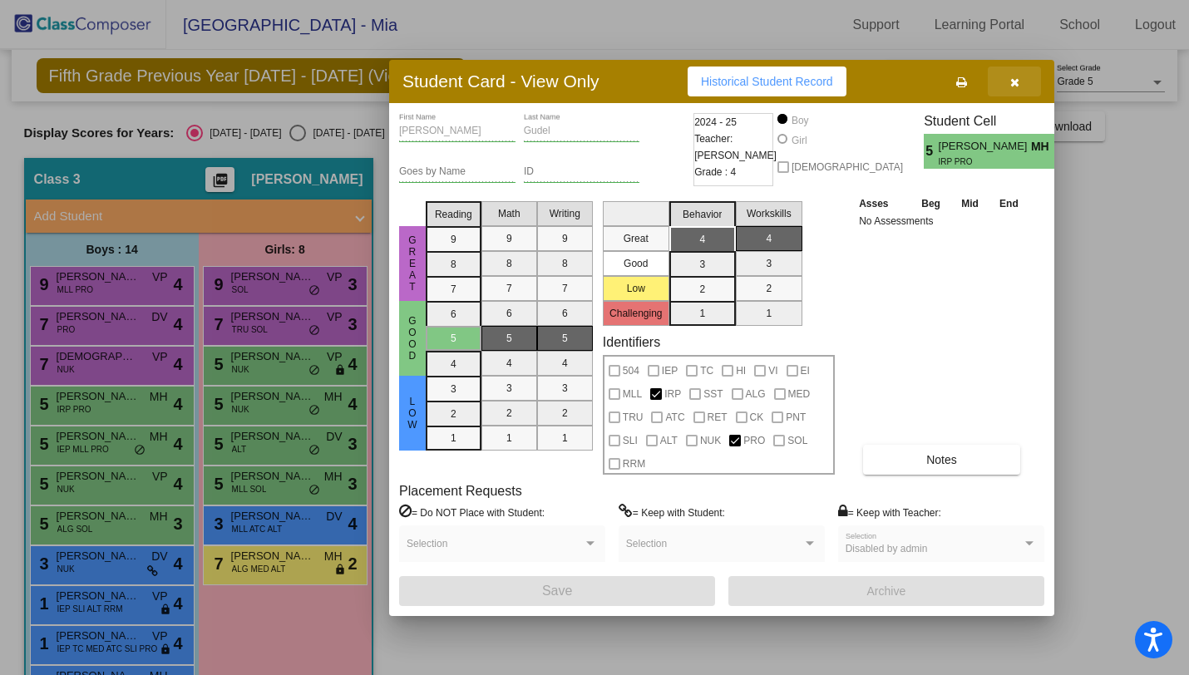
click at [1015, 84] on icon "button" at bounding box center [1014, 83] width 9 height 12
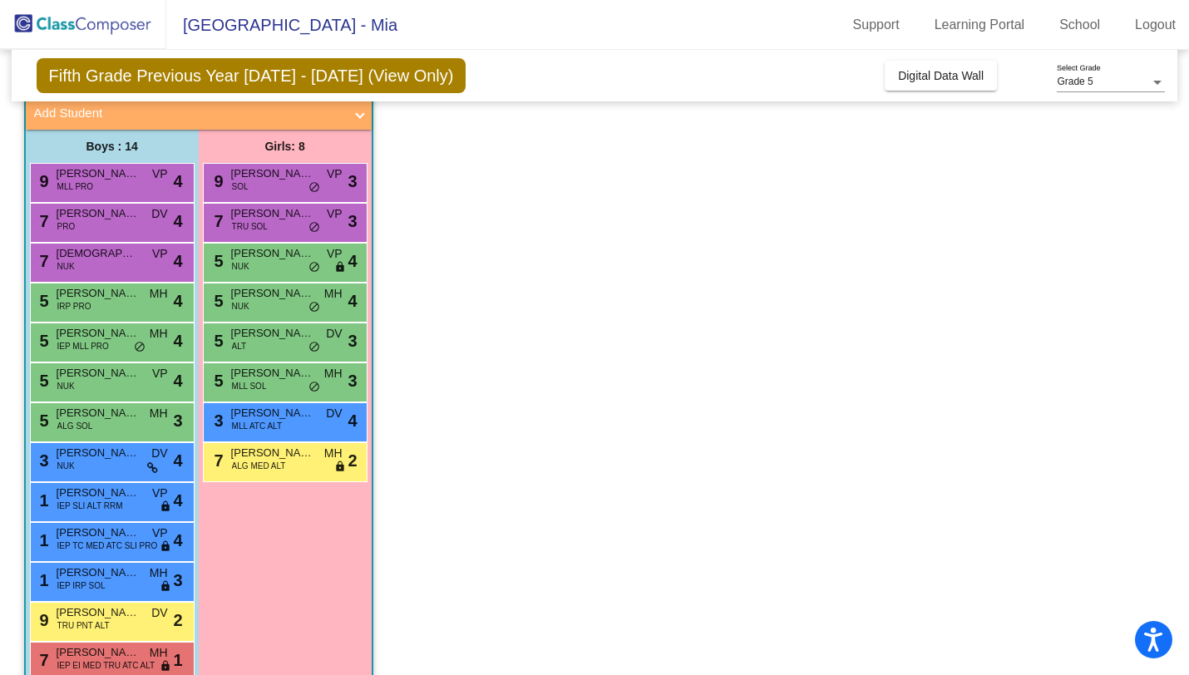
scroll to position [104, 0]
click at [97, 381] on div "5 [PERSON_NAME] NUK VP lock do_not_disturb_alt 4" at bounding box center [110, 380] width 159 height 34
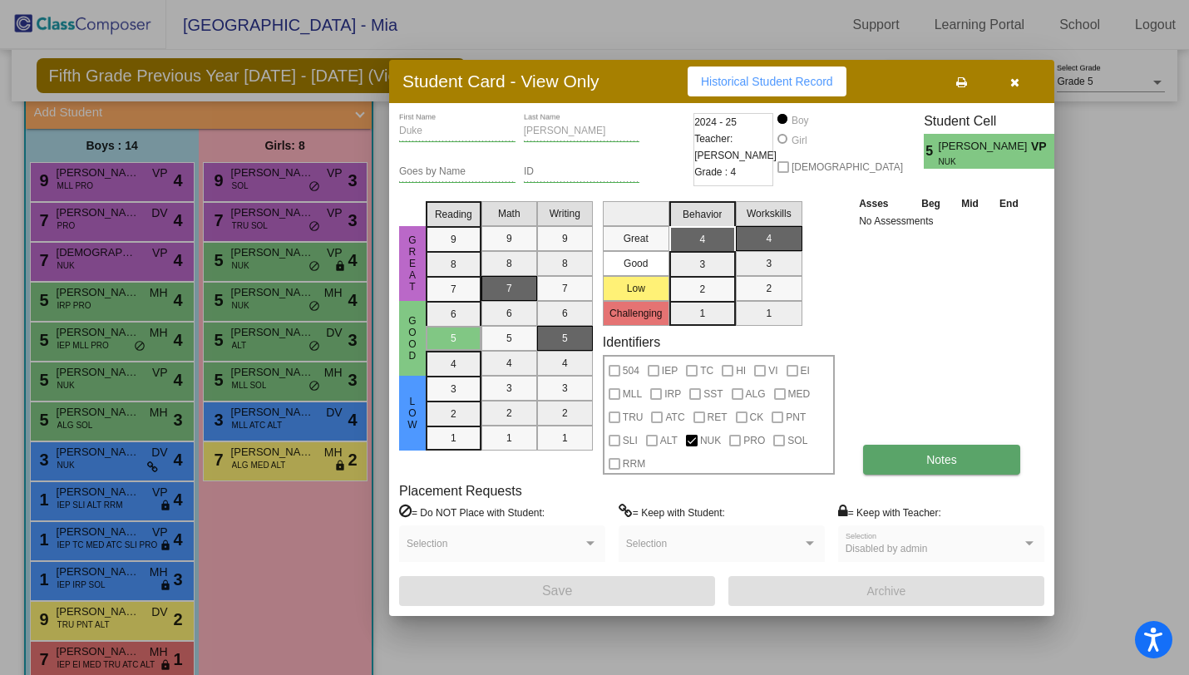
click at [936, 461] on span "Notes" at bounding box center [941, 459] width 31 height 13
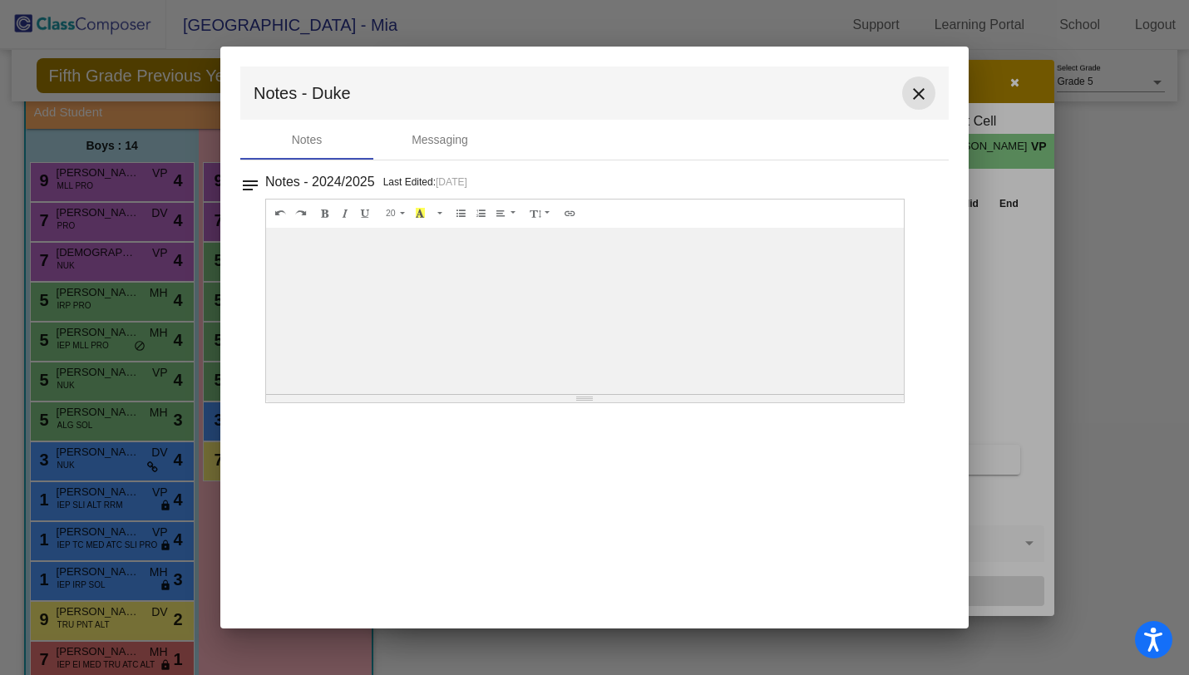
click at [921, 92] on mat-icon "close" at bounding box center [919, 94] width 20 height 20
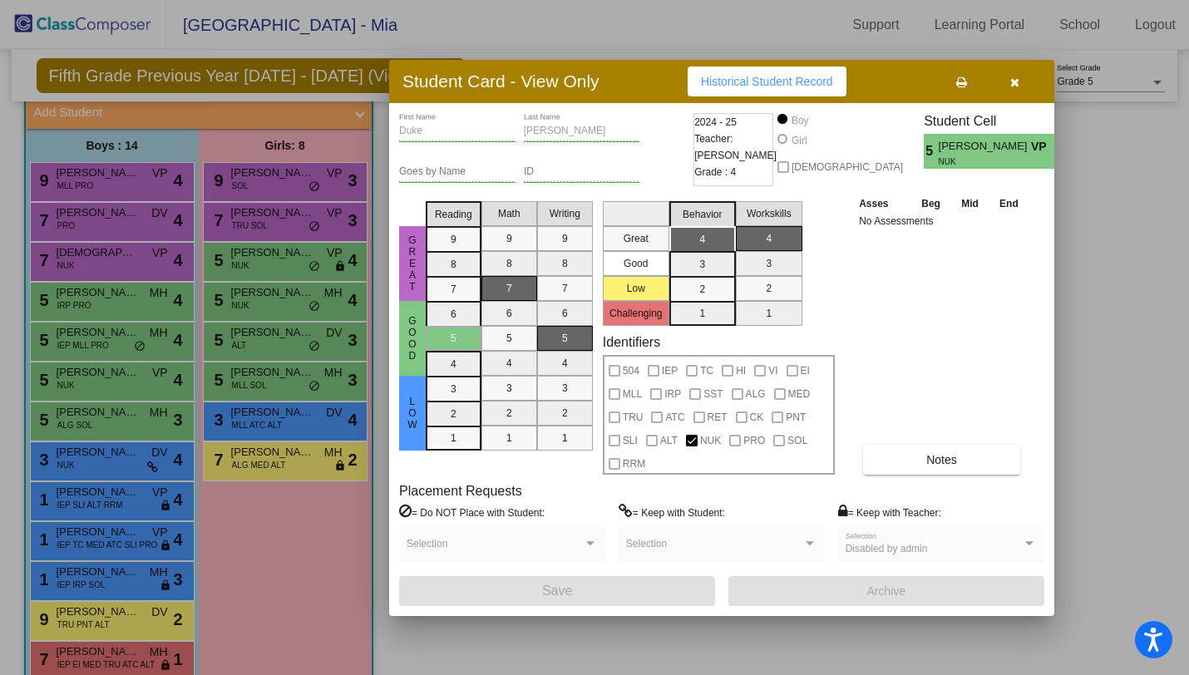
click at [1025, 82] on button "button" at bounding box center [1014, 82] width 53 height 30
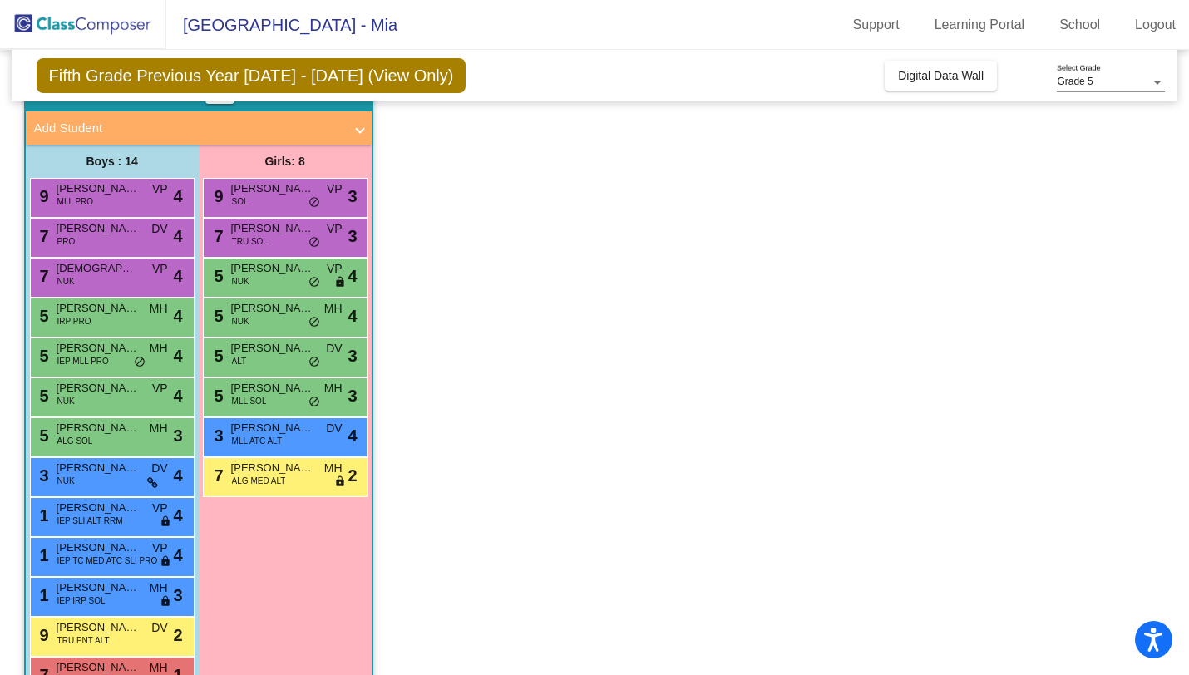
scroll to position [0, 0]
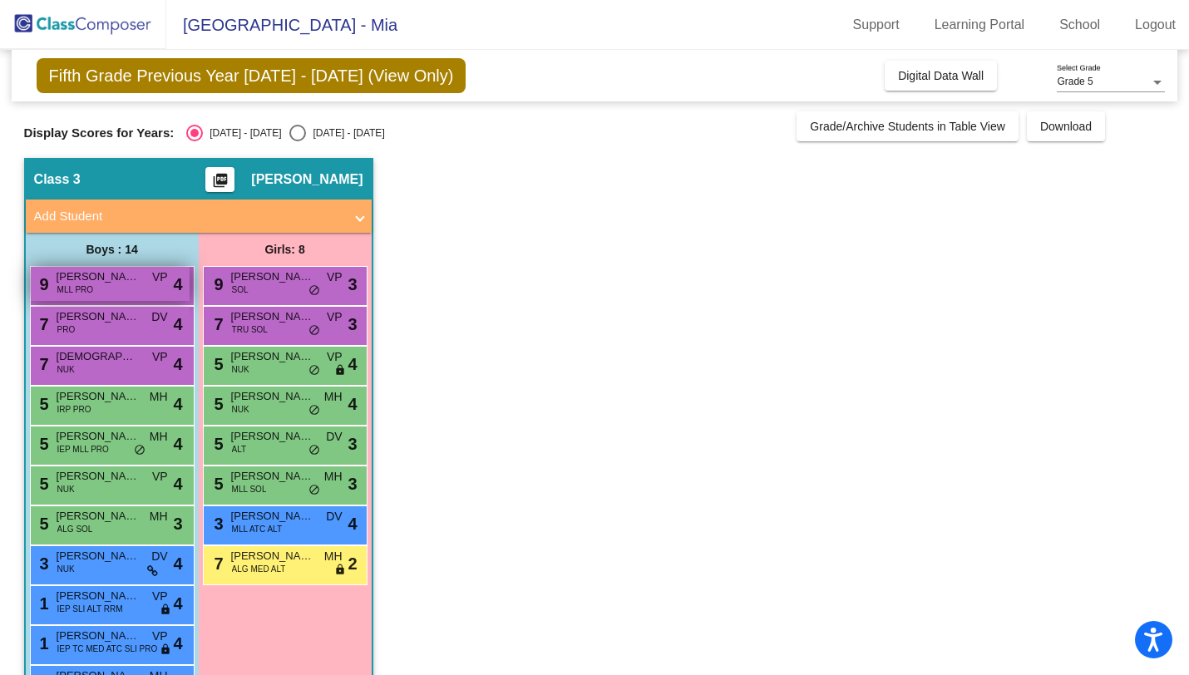
click at [121, 279] on span "[PERSON_NAME]" at bounding box center [98, 277] width 83 height 17
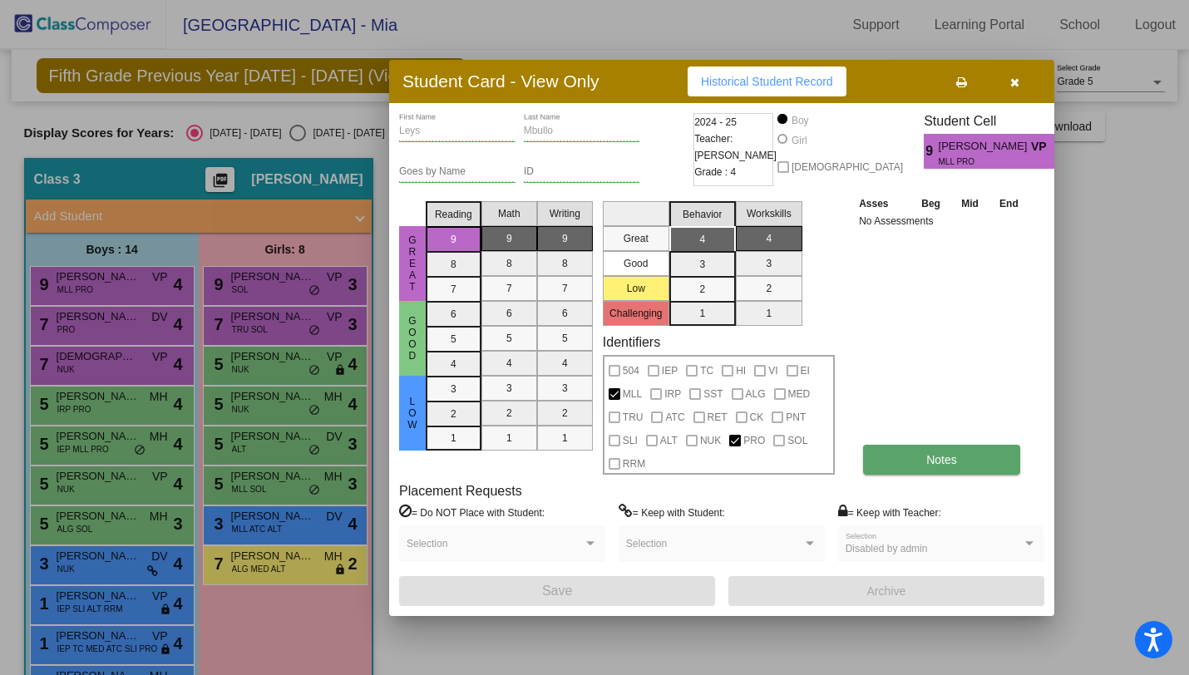
click at [904, 463] on button "Notes" at bounding box center [941, 460] width 157 height 30
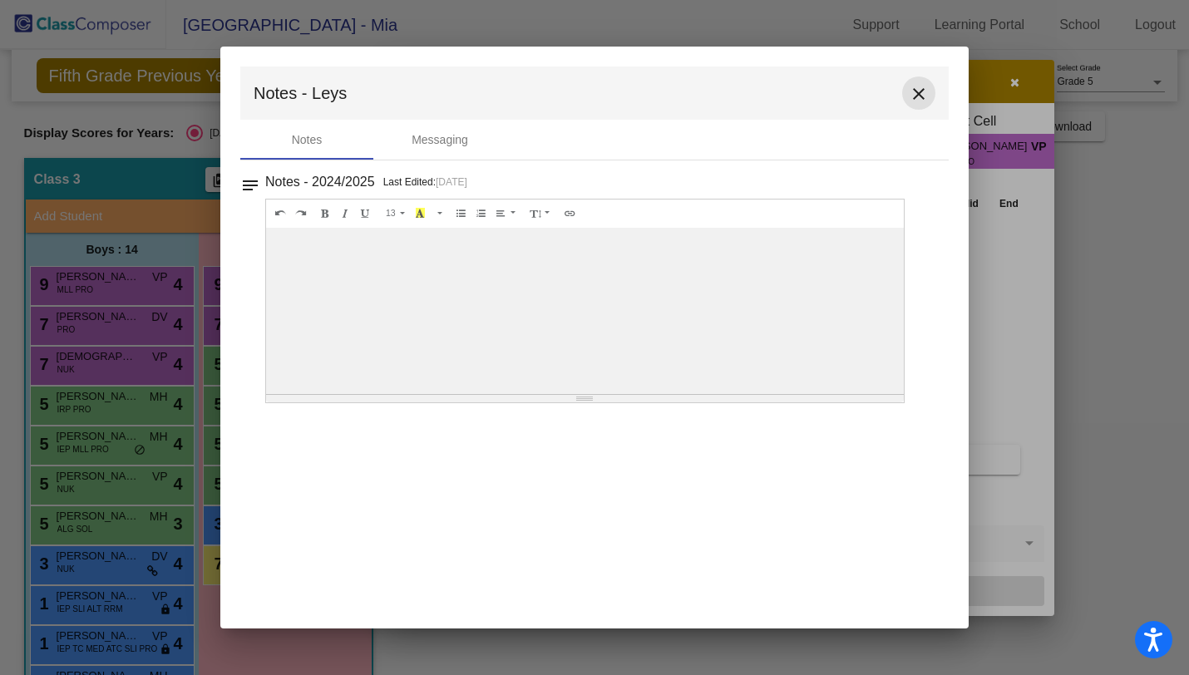
click at [917, 94] on mat-icon "close" at bounding box center [919, 94] width 20 height 20
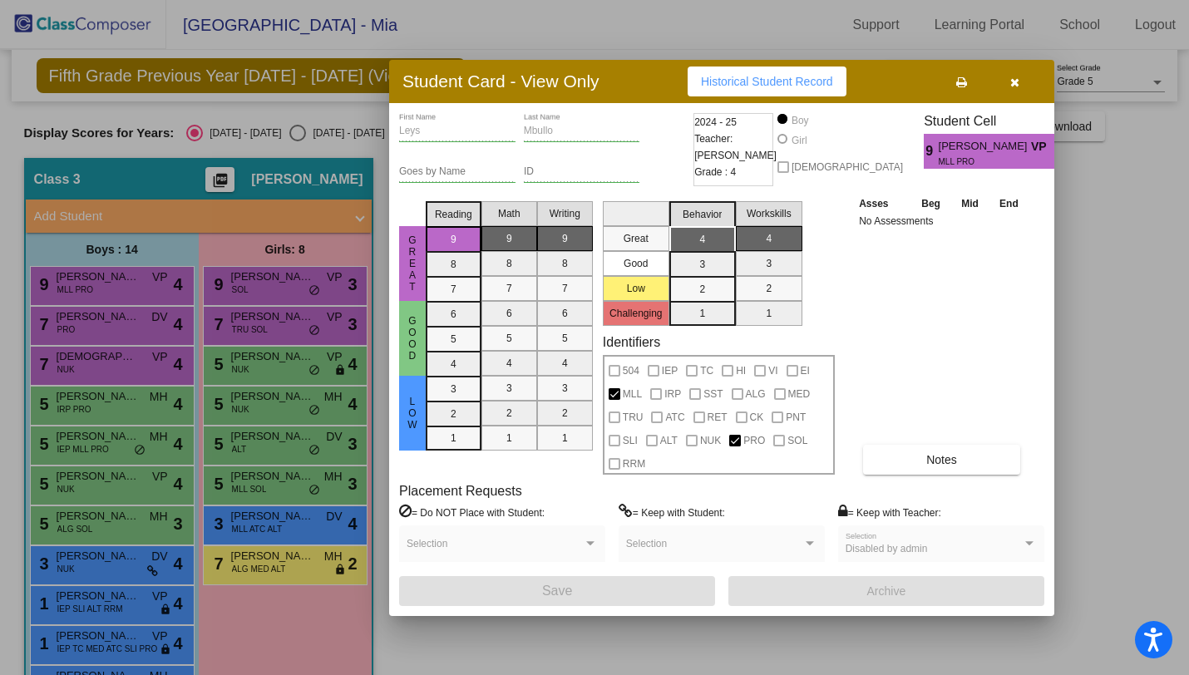
click at [1026, 91] on button "button" at bounding box center [1014, 82] width 53 height 30
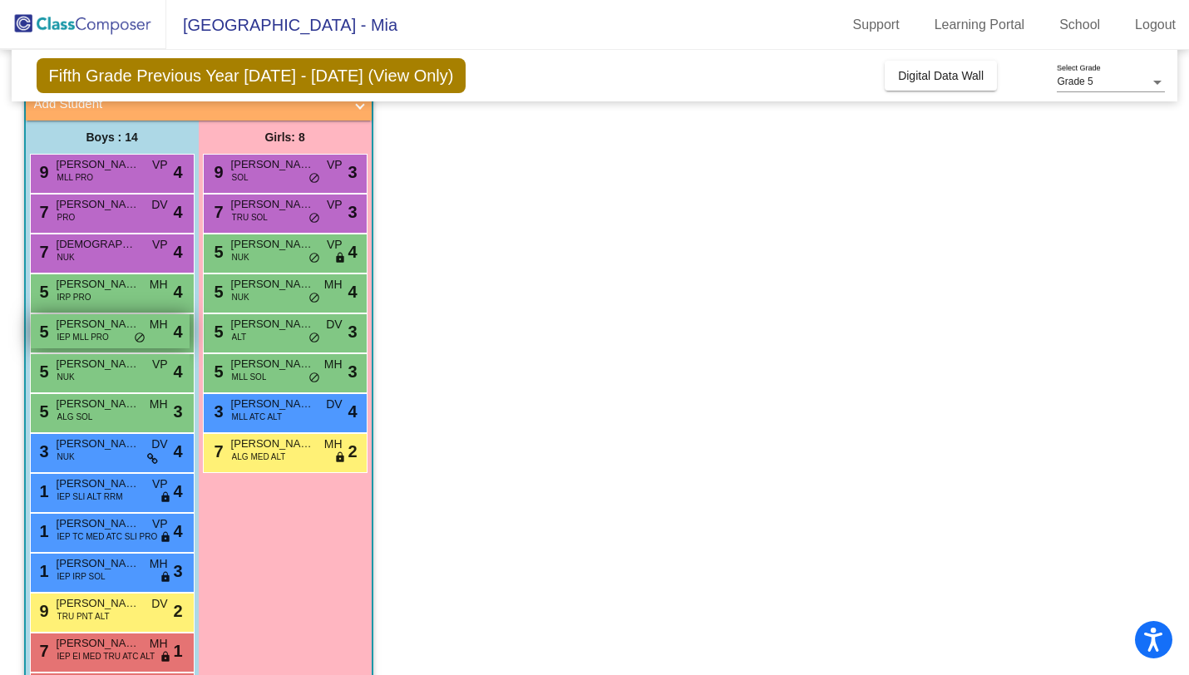
scroll to position [176, 0]
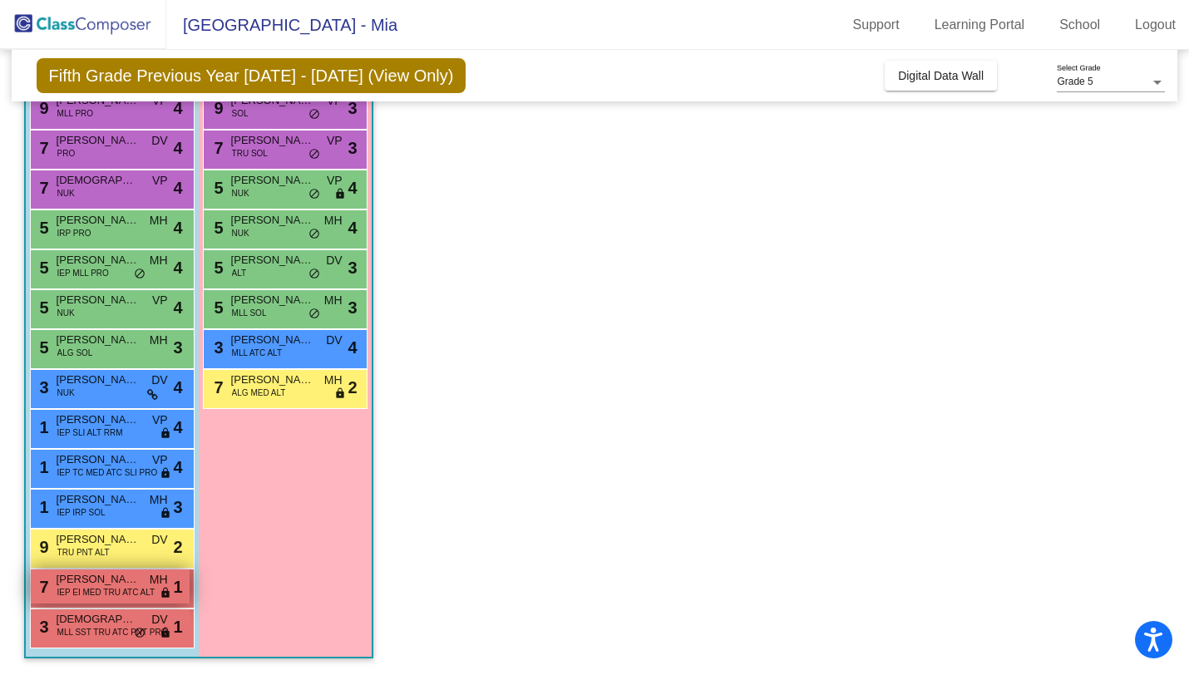
click at [99, 592] on span "IEP EI MED TRU ATC ALT" at bounding box center [106, 592] width 98 height 12
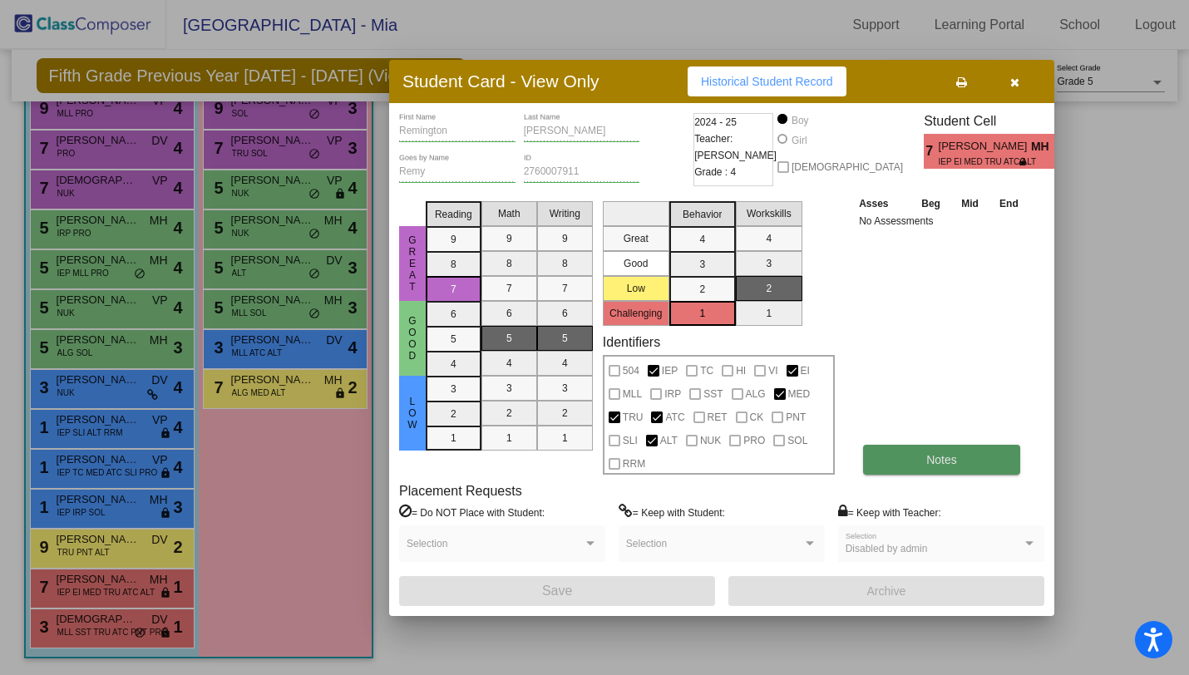
click at [897, 460] on button "Notes" at bounding box center [941, 460] width 157 height 30
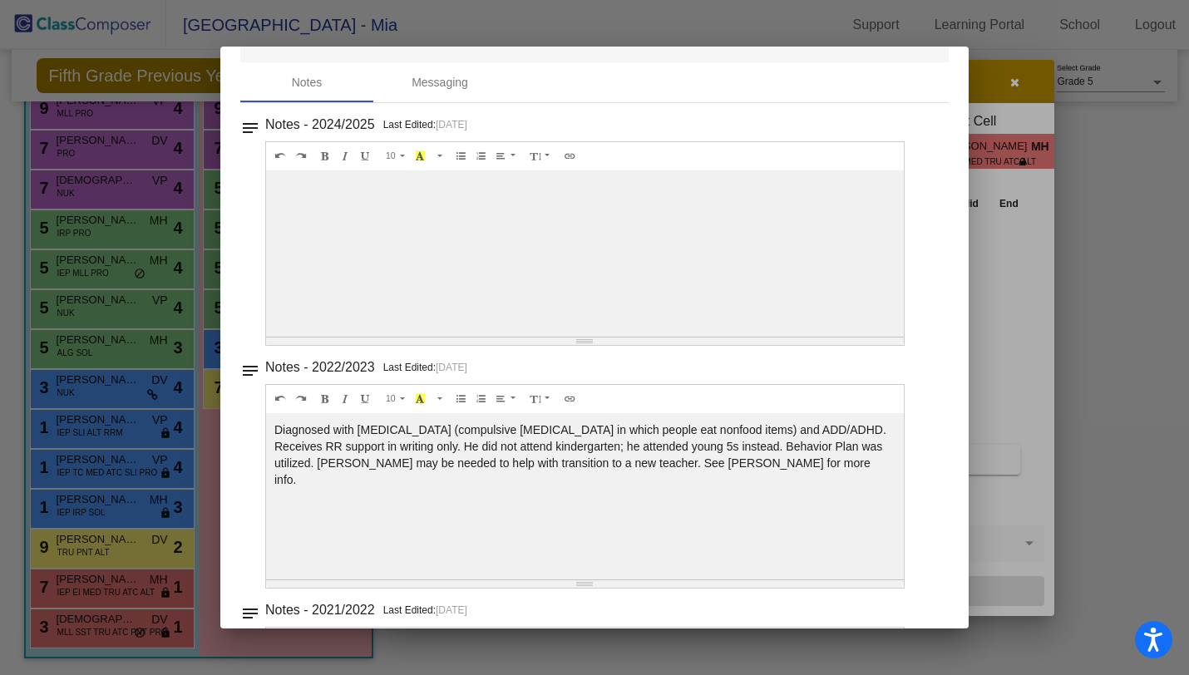
scroll to position [0, 0]
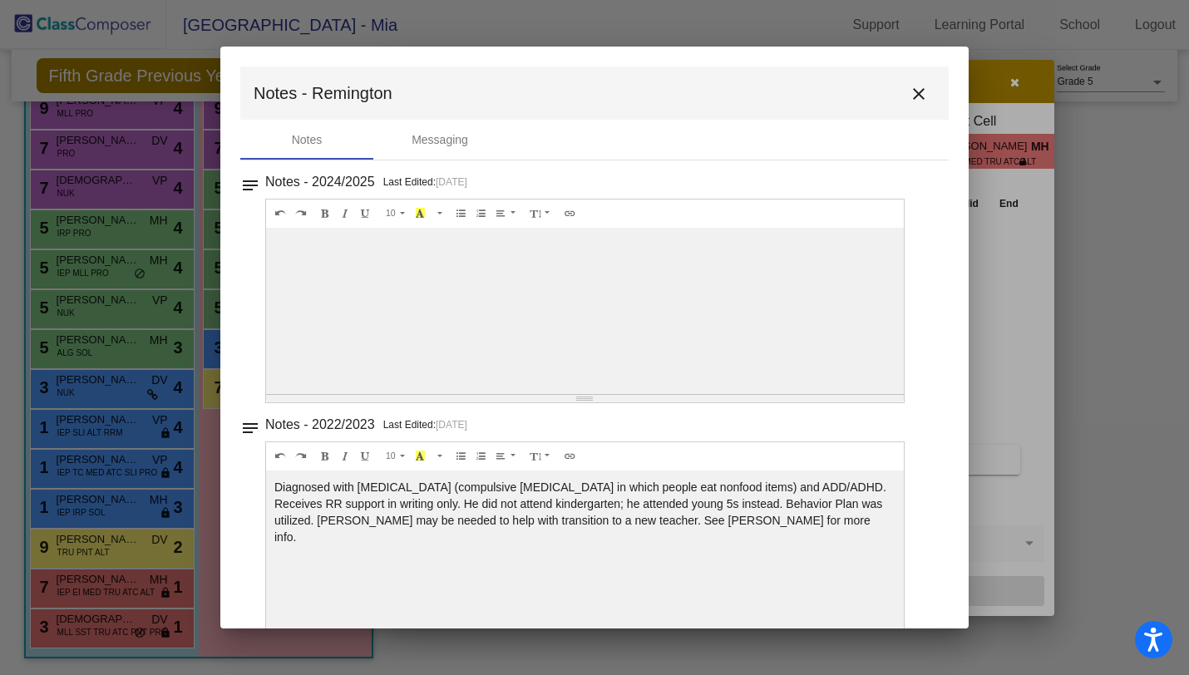
click at [909, 99] on mat-icon "close" at bounding box center [919, 94] width 20 height 20
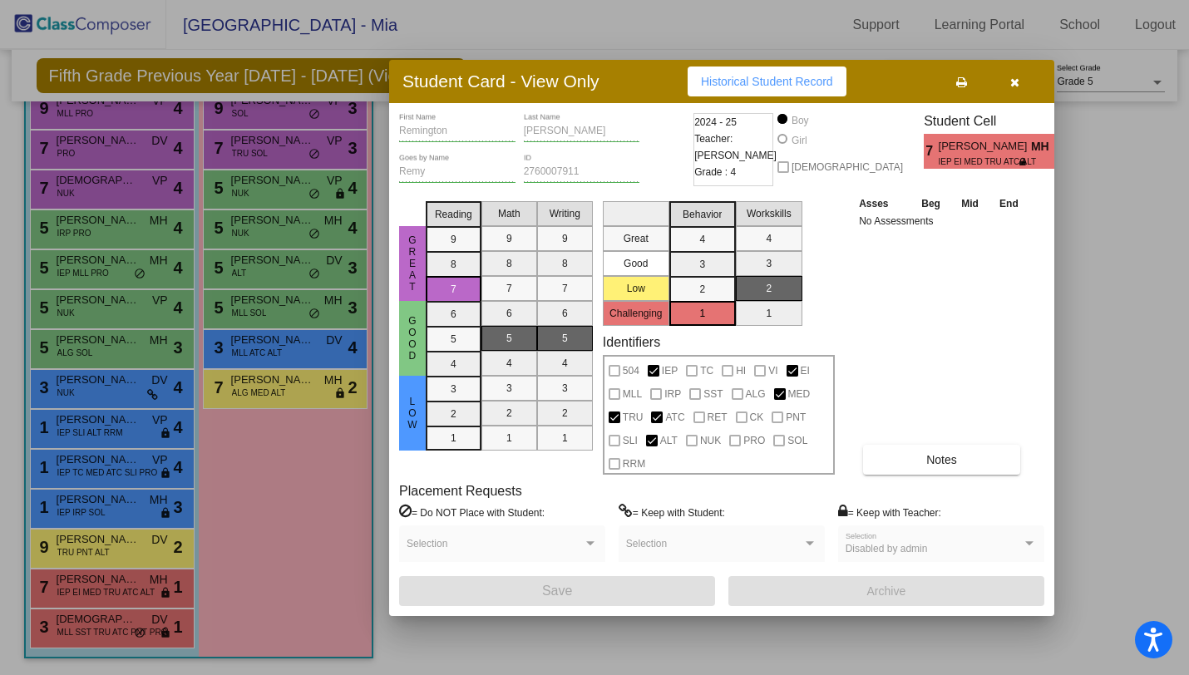
click at [1029, 91] on button "button" at bounding box center [1014, 82] width 53 height 30
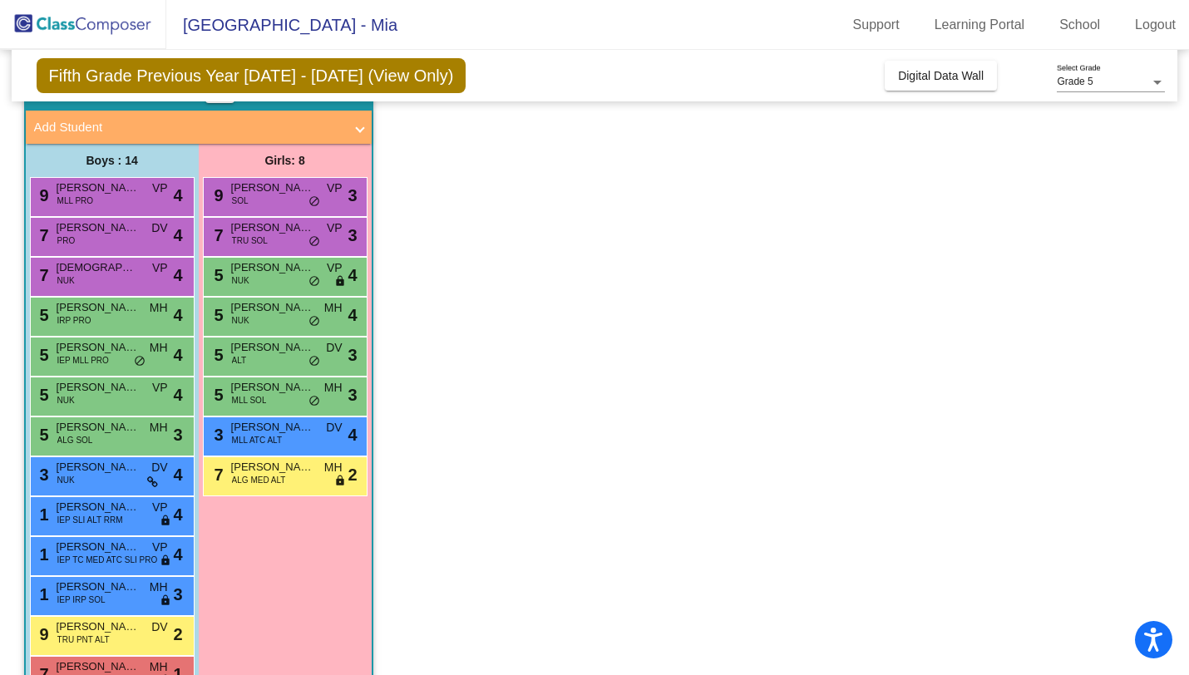
scroll to position [72, 0]
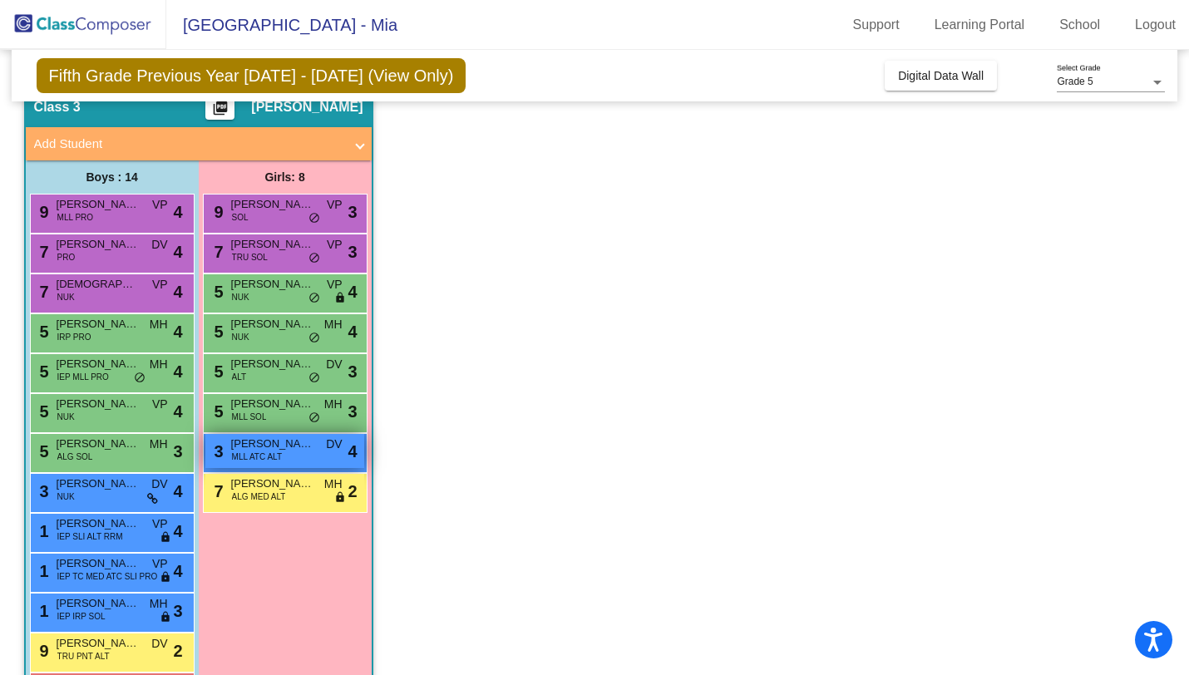
click at [249, 461] on span "MLL ATC ALT" at bounding box center [257, 457] width 50 height 12
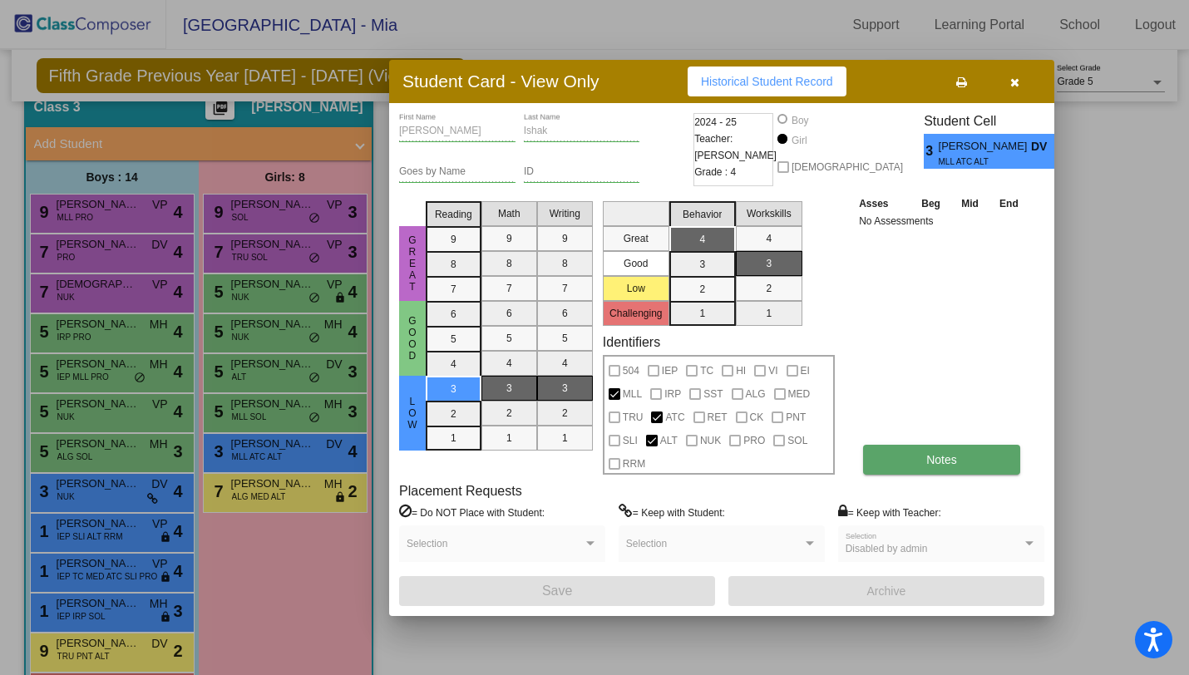
click at [896, 464] on button "Notes" at bounding box center [941, 460] width 157 height 30
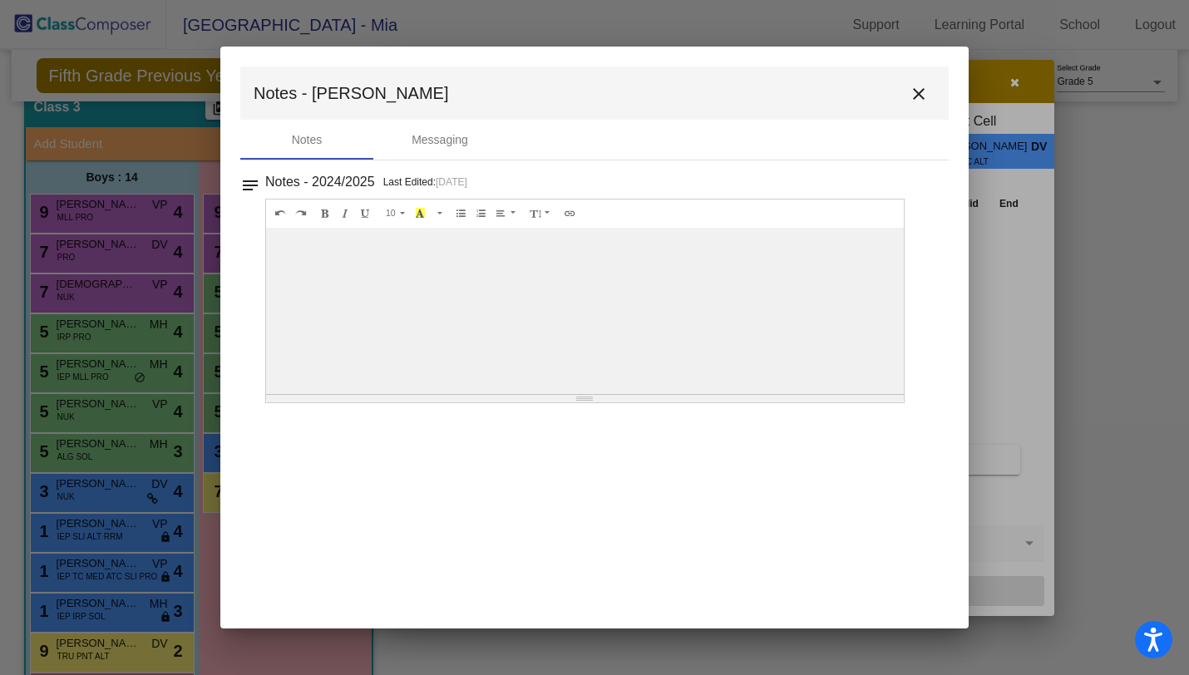
click at [917, 94] on mat-icon "close" at bounding box center [919, 94] width 20 height 20
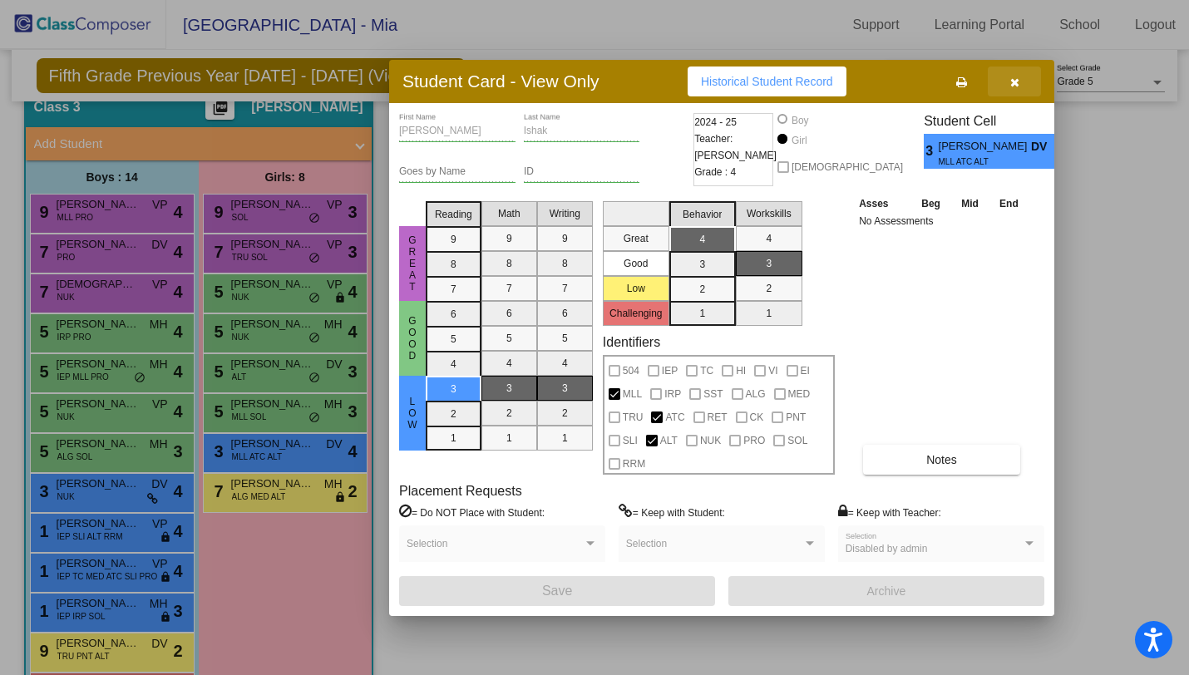
click at [1022, 84] on button "button" at bounding box center [1014, 82] width 53 height 30
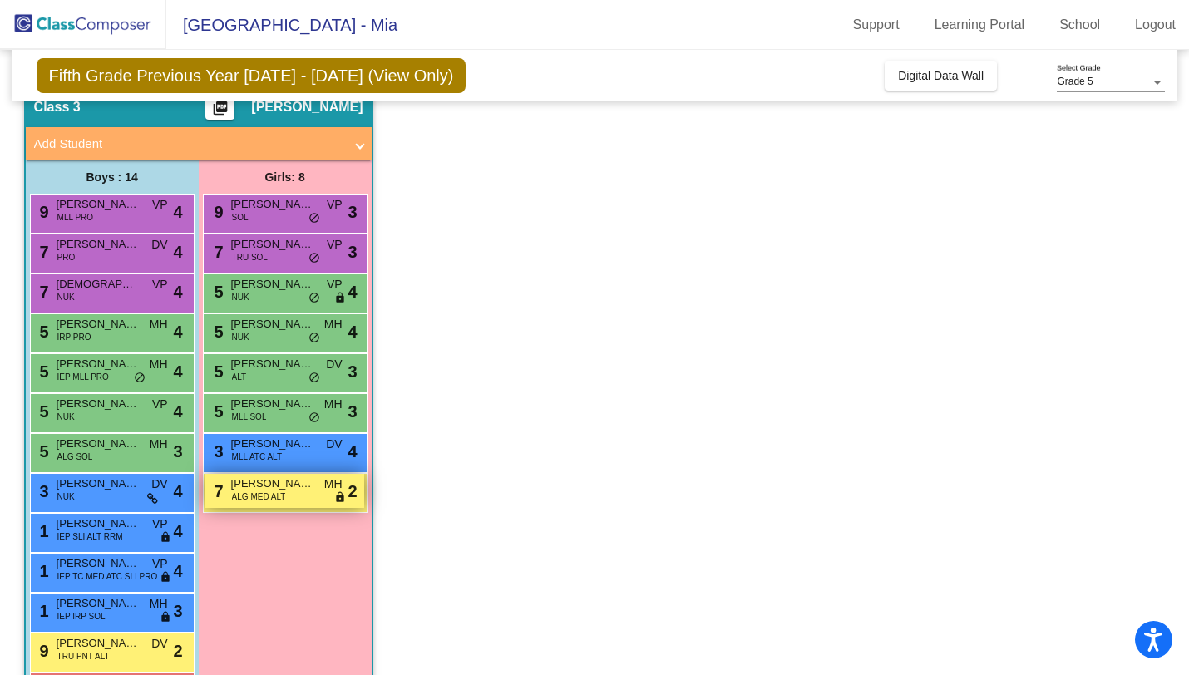
click at [300, 489] on span "[PERSON_NAME]" at bounding box center [272, 484] width 83 height 17
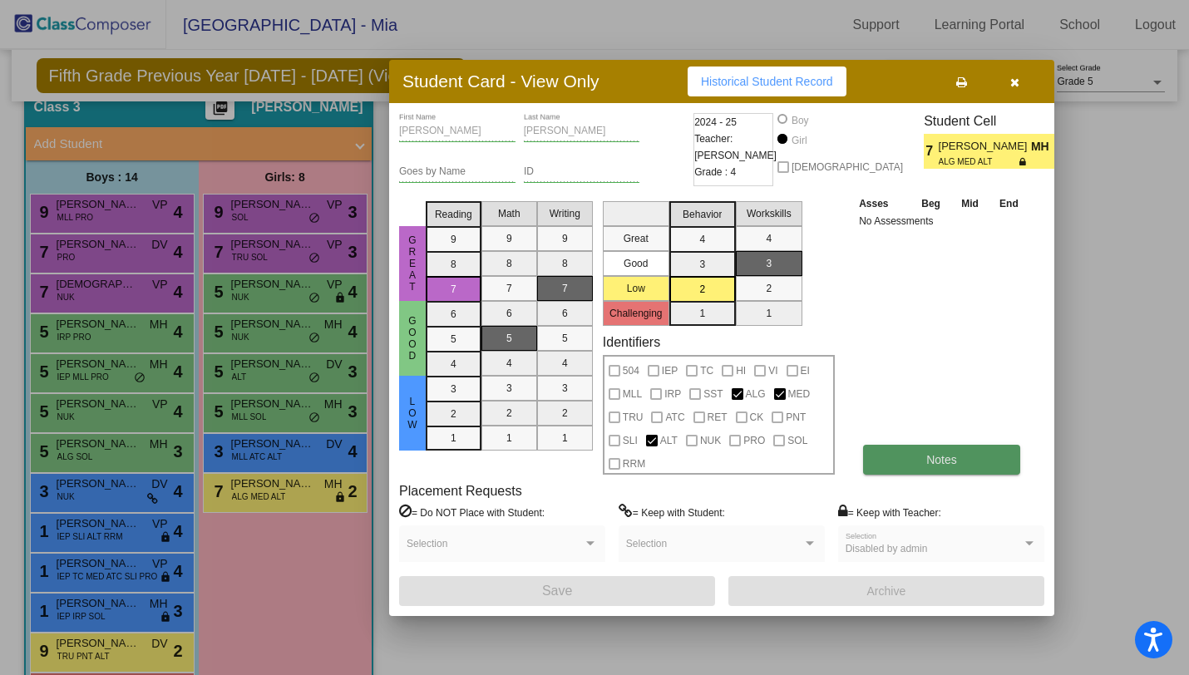
click at [906, 459] on button "Notes" at bounding box center [941, 460] width 157 height 30
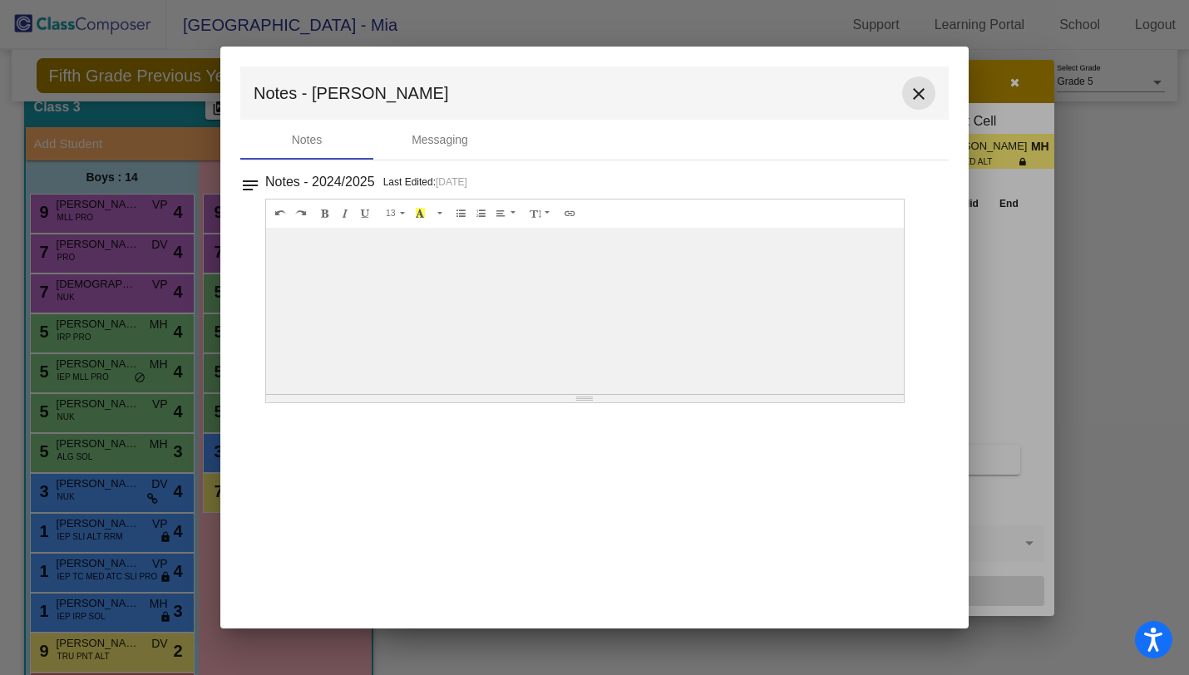
click at [913, 89] on mat-icon "close" at bounding box center [919, 94] width 20 height 20
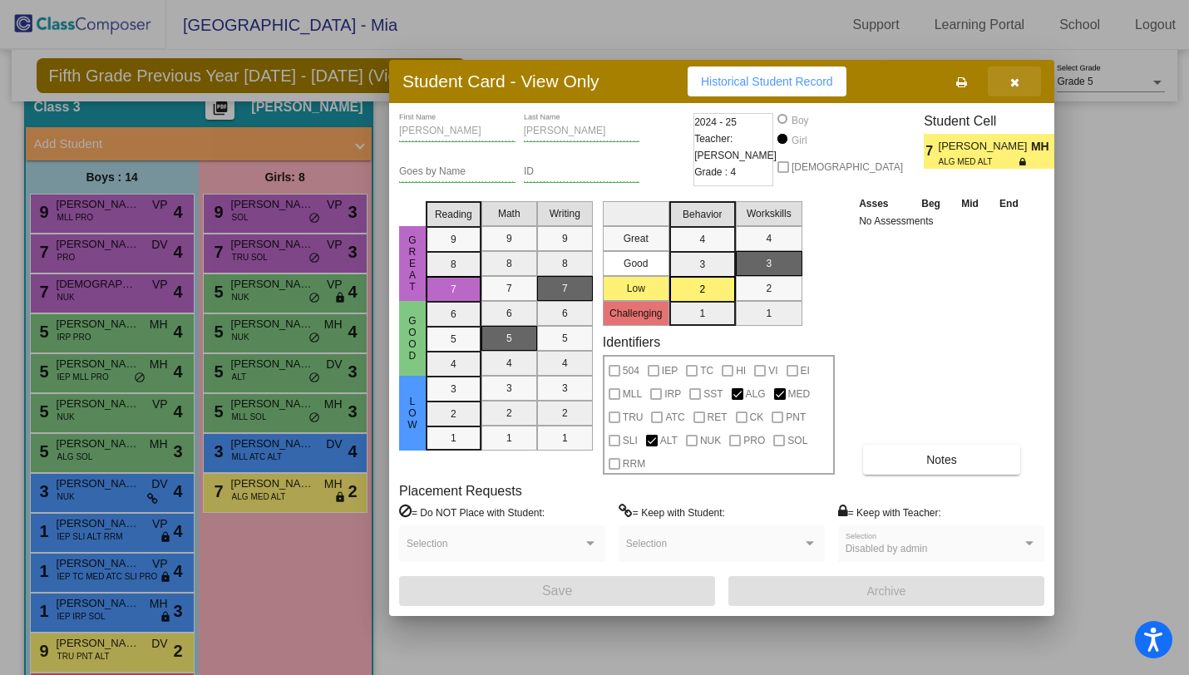
click at [1011, 82] on icon "button" at bounding box center [1014, 83] width 9 height 12
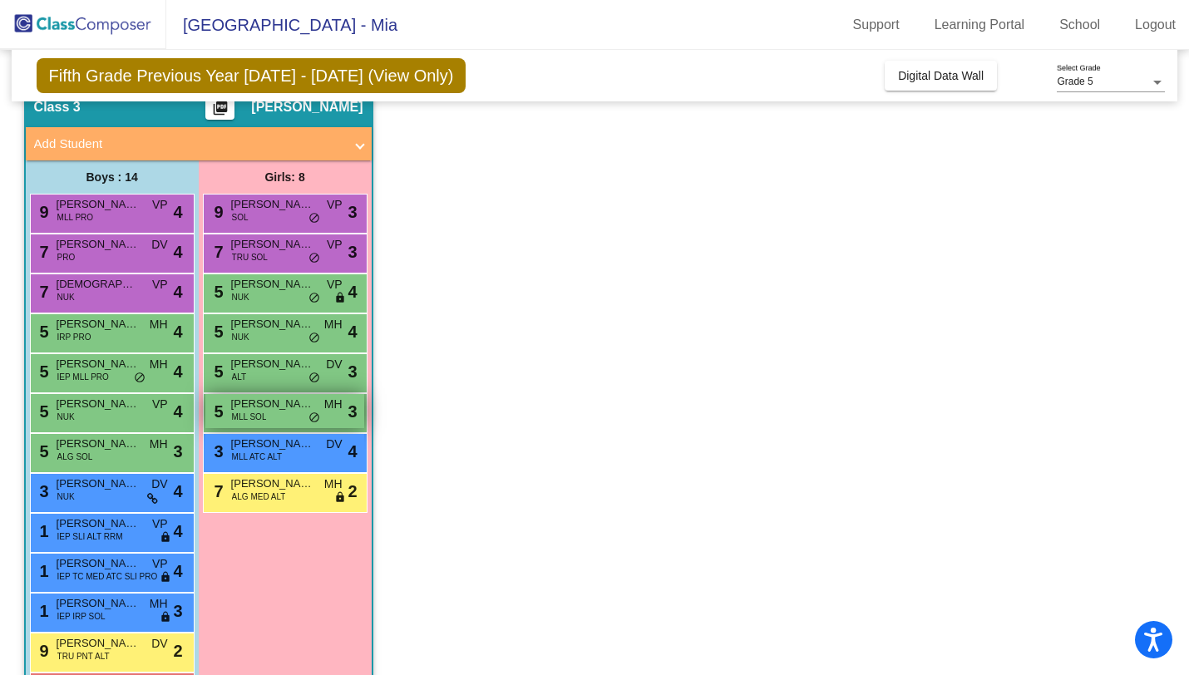
scroll to position [176, 0]
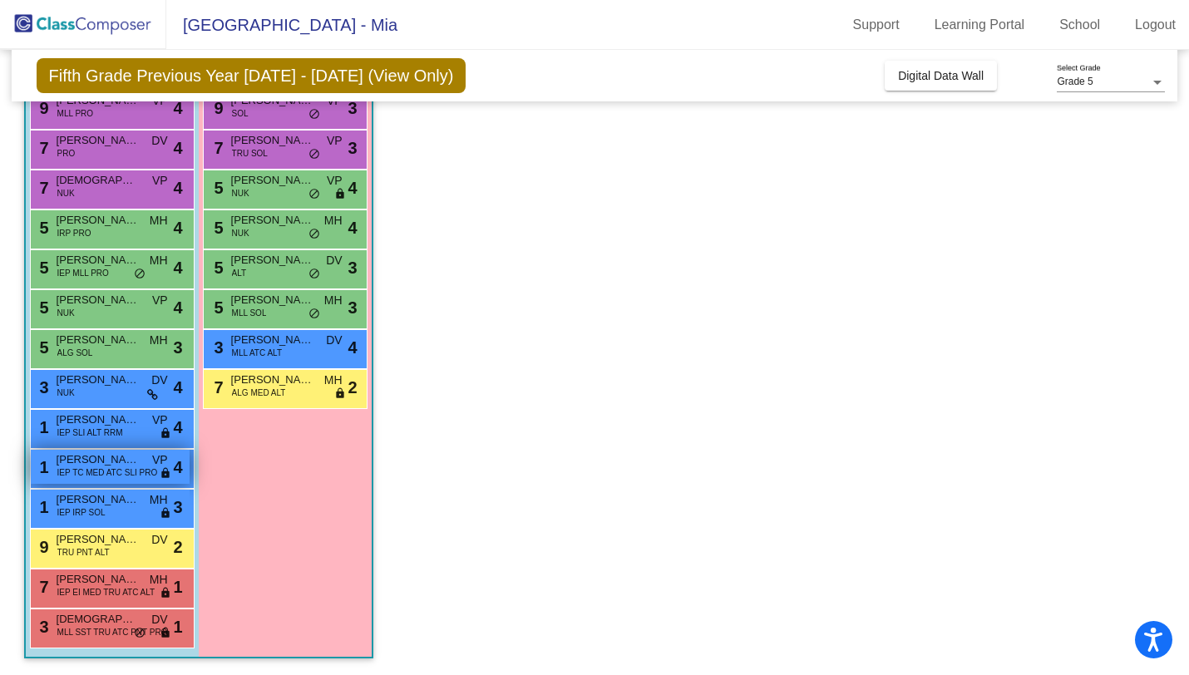
click at [109, 460] on span "[PERSON_NAME]" at bounding box center [98, 460] width 83 height 17
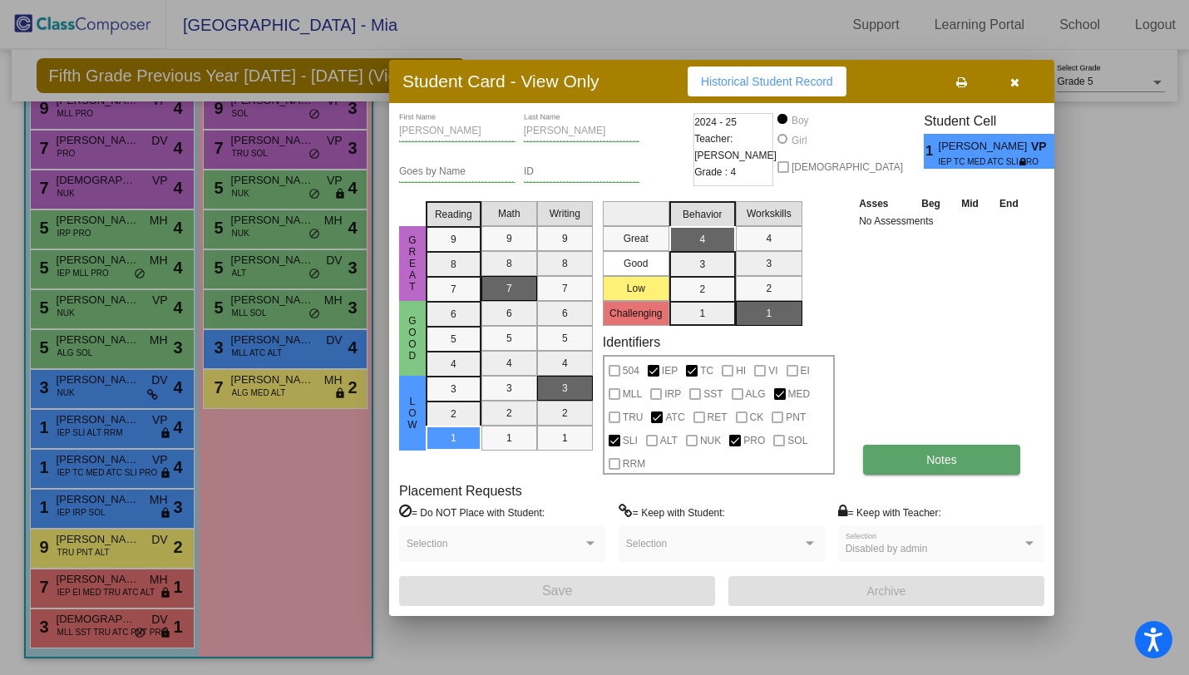
click at [921, 457] on button "Notes" at bounding box center [941, 460] width 157 height 30
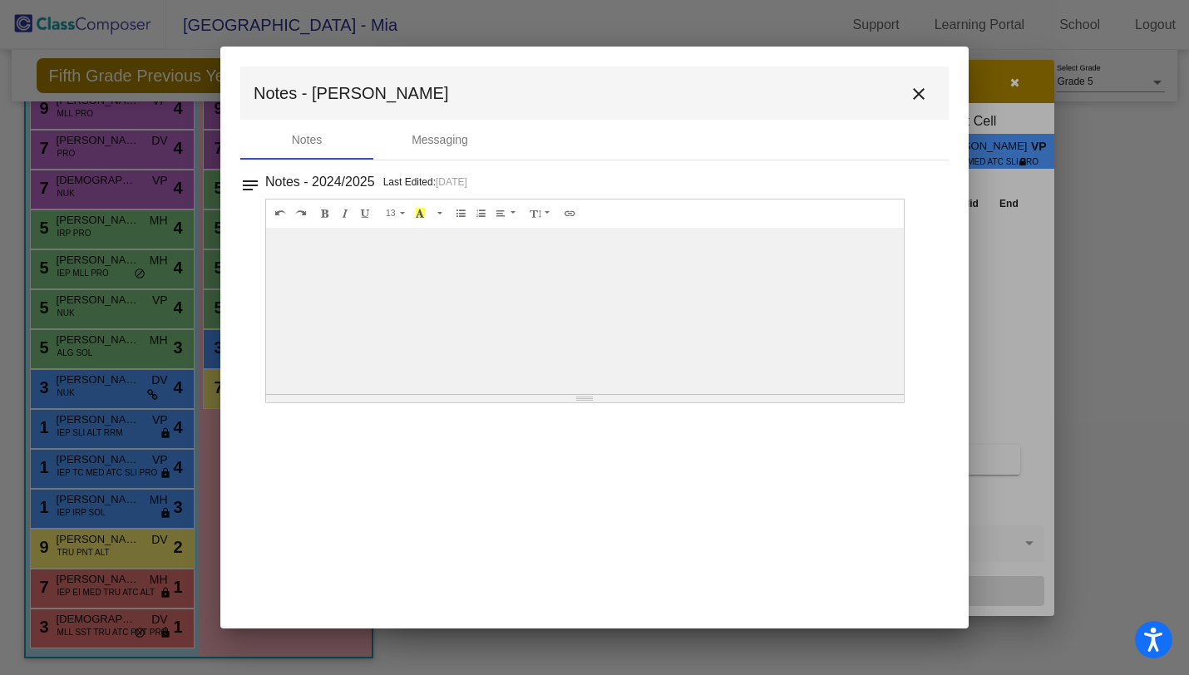
click at [914, 88] on mat-icon "close" at bounding box center [919, 94] width 20 height 20
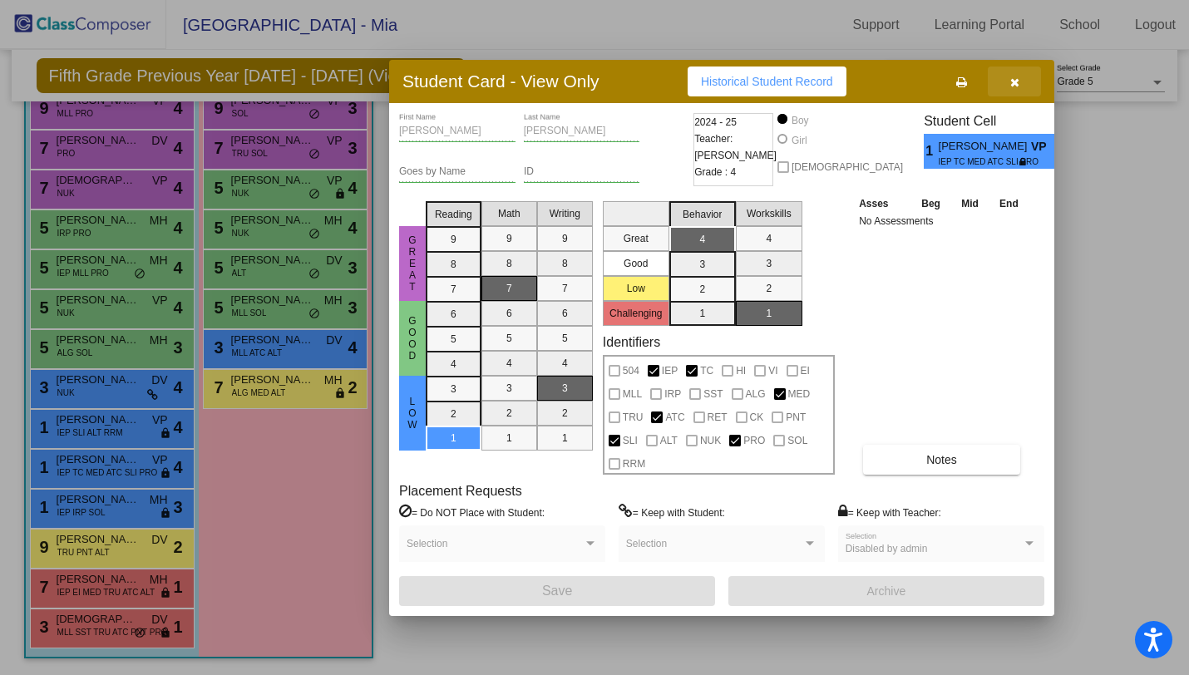
click at [1010, 77] on icon "button" at bounding box center [1014, 83] width 9 height 12
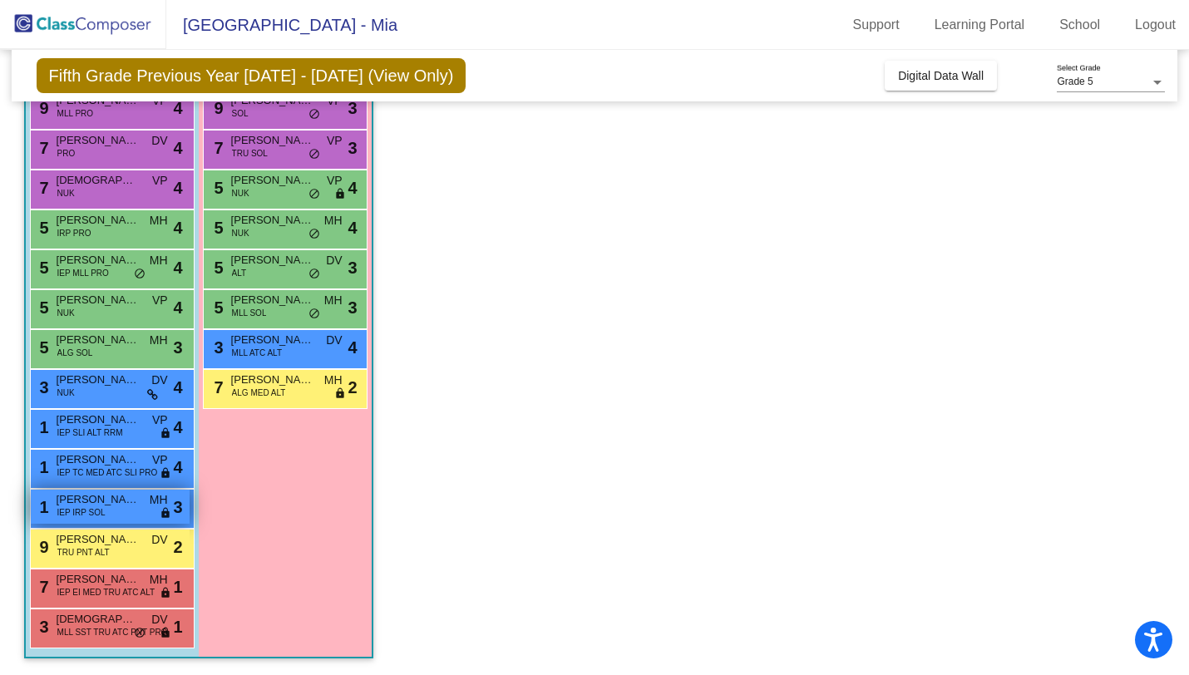
click at [96, 519] on div "1 Jaceion [PERSON_NAME] IEP IRP SOL MH lock do_not_disturb_alt 3" at bounding box center [110, 507] width 159 height 34
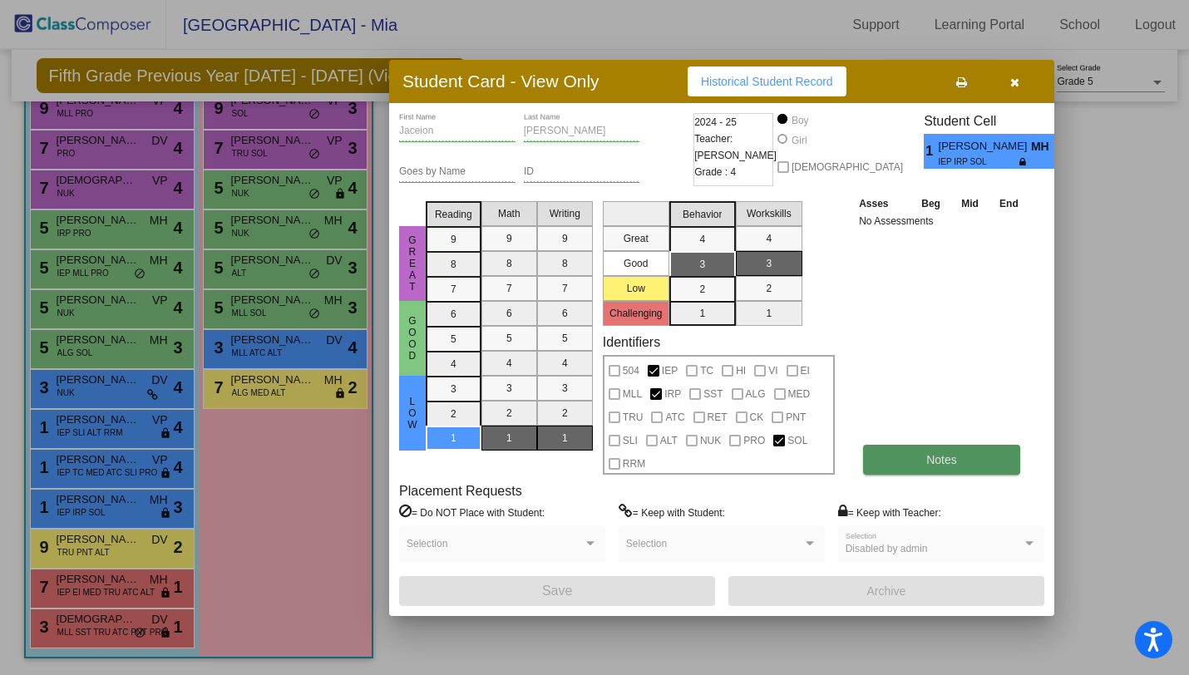
click at [931, 466] on span "Notes" at bounding box center [941, 459] width 31 height 13
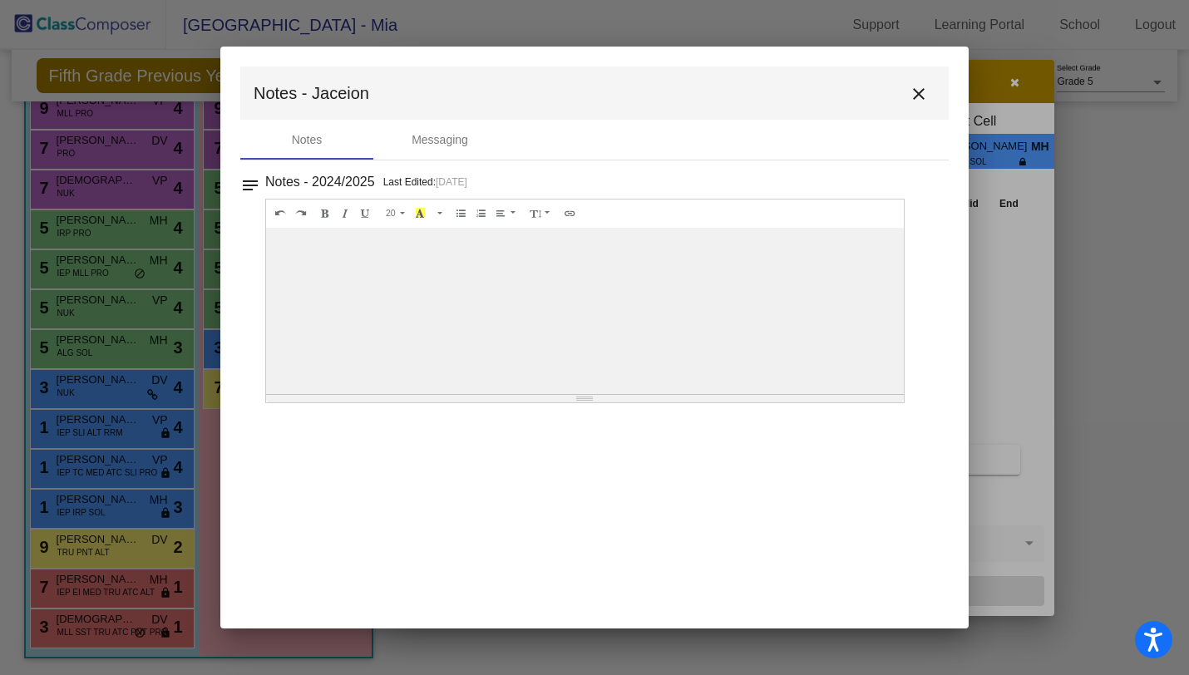
click at [920, 94] on mat-icon "close" at bounding box center [919, 94] width 20 height 20
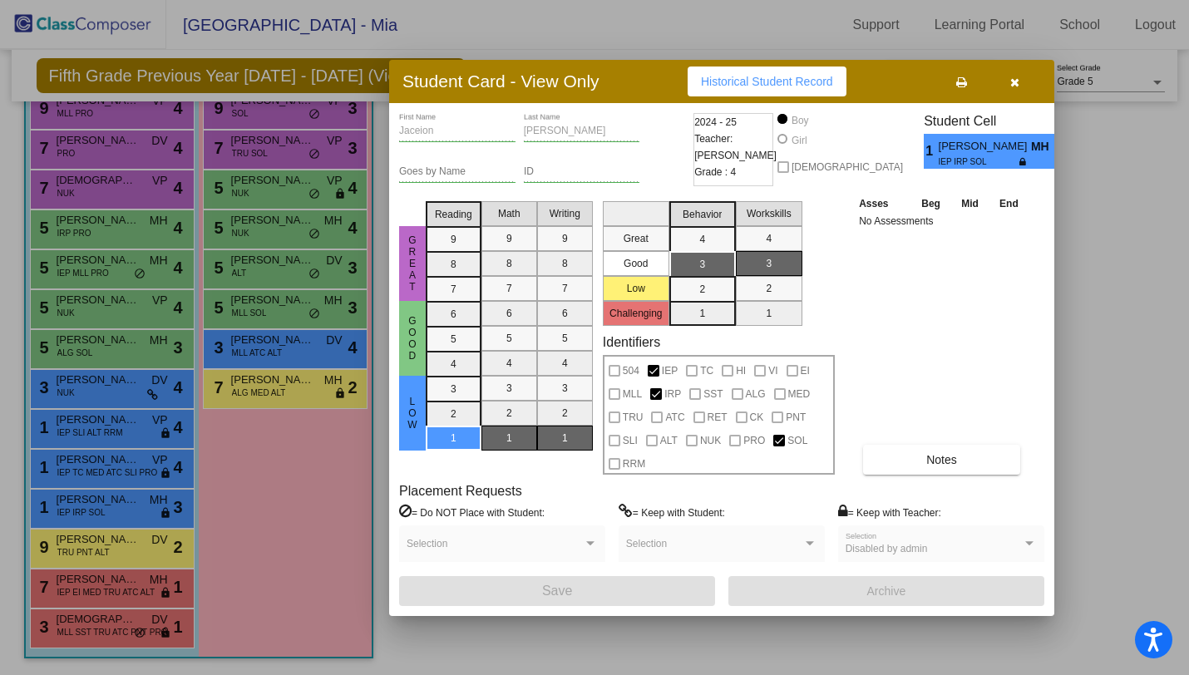
click at [1016, 84] on icon "button" at bounding box center [1014, 83] width 9 height 12
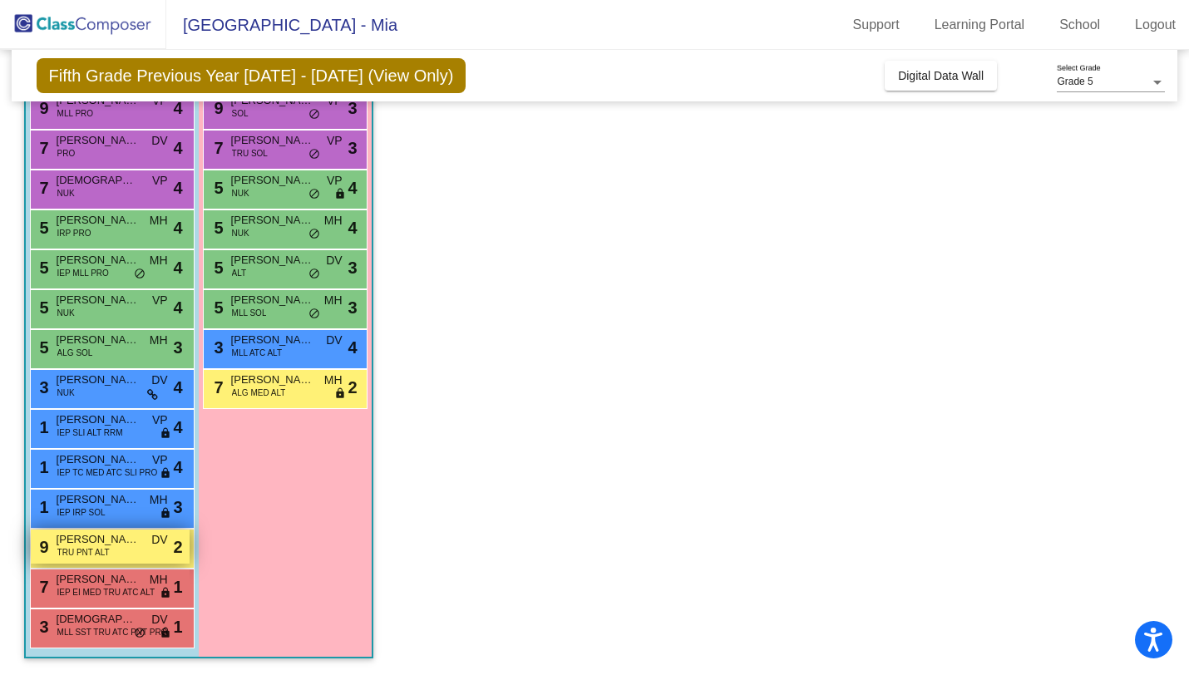
click at [80, 548] on span "TRU PNT ALT" at bounding box center [83, 552] width 52 height 12
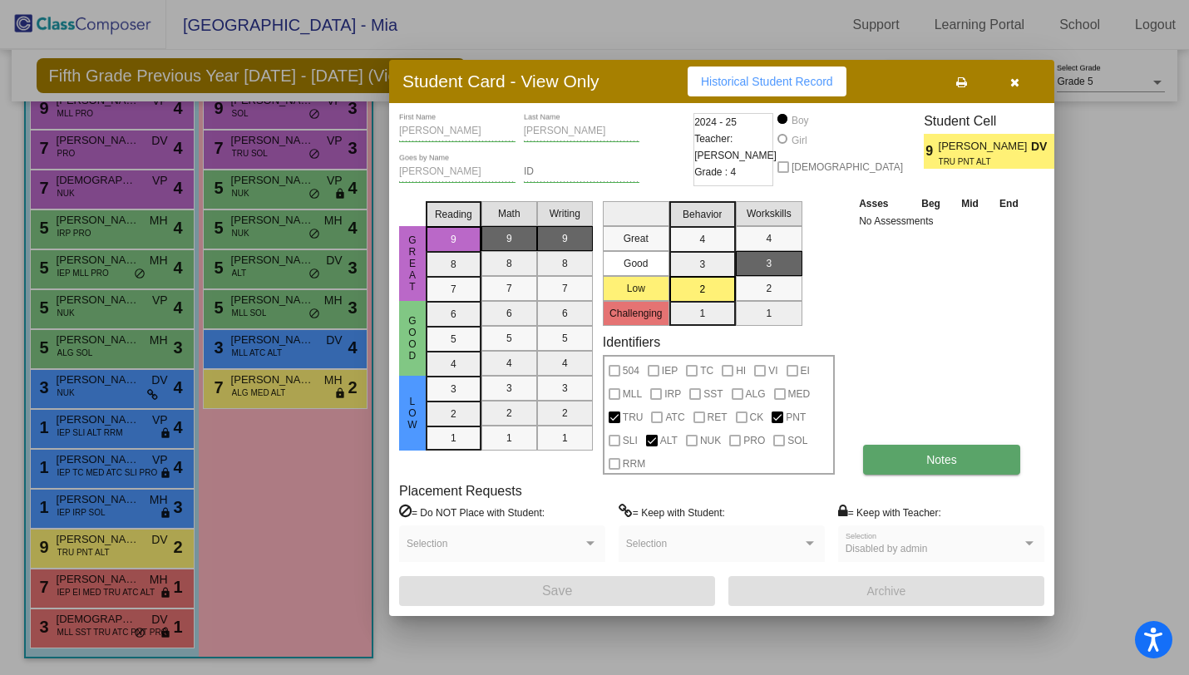
click at [889, 465] on button "Notes" at bounding box center [941, 460] width 157 height 30
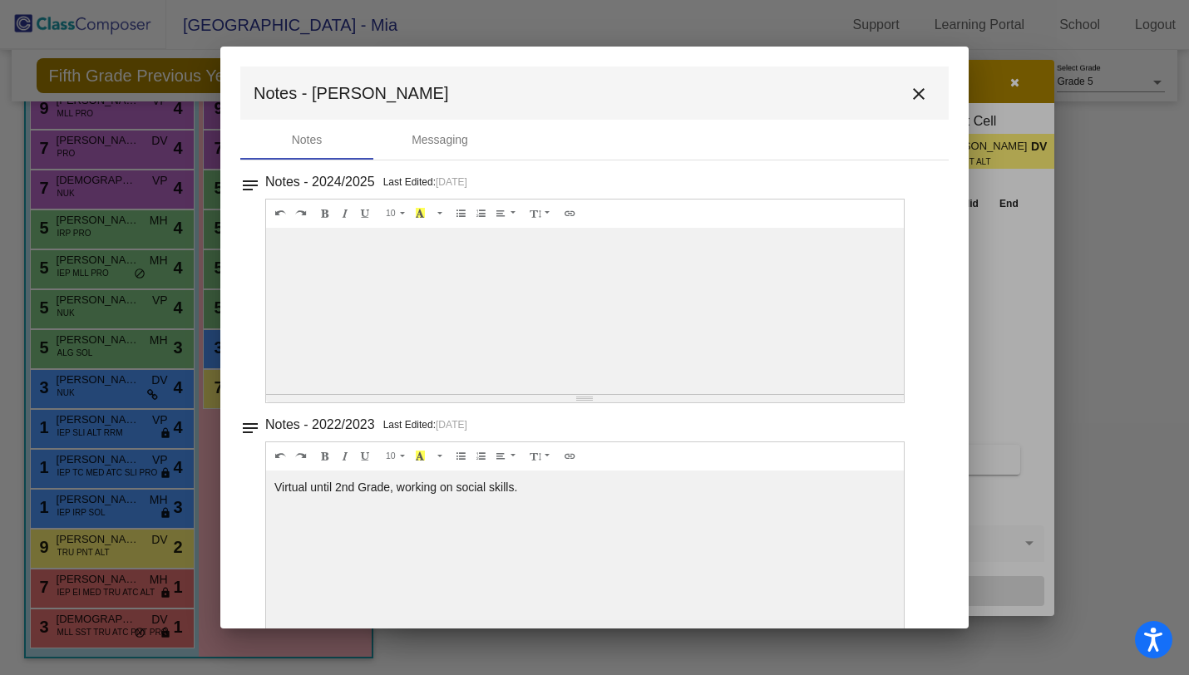
scroll to position [0, 0]
click at [919, 97] on mat-icon "close" at bounding box center [919, 94] width 20 height 20
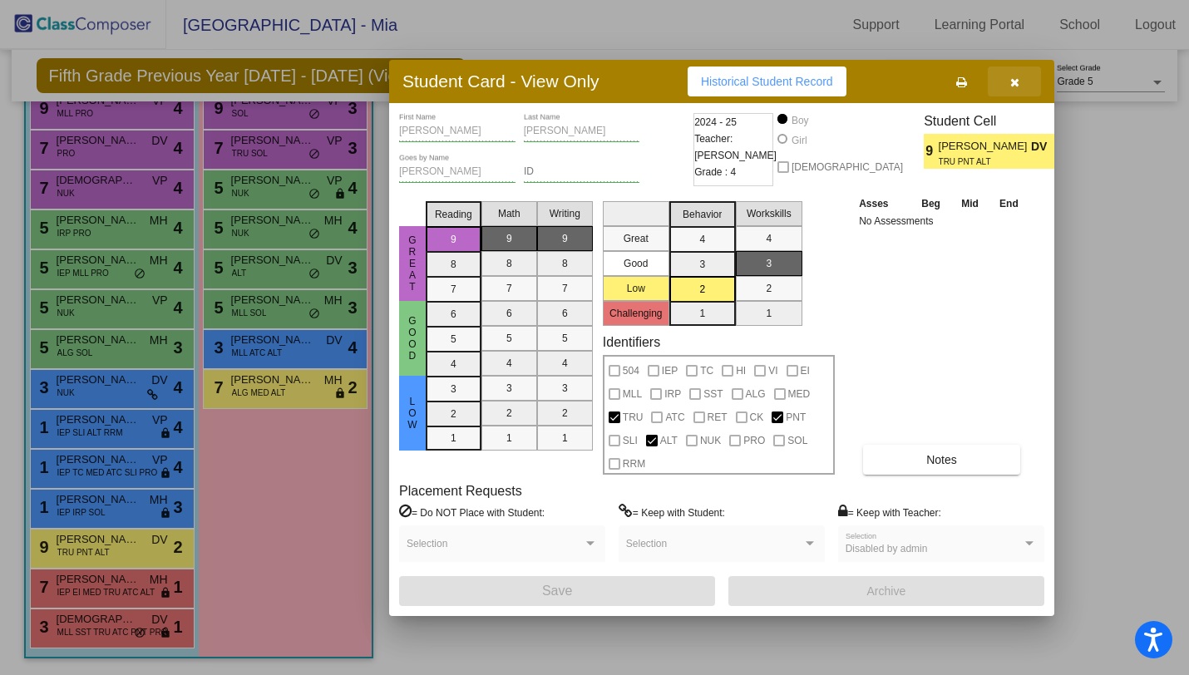
click at [1013, 83] on icon "button" at bounding box center [1014, 83] width 9 height 12
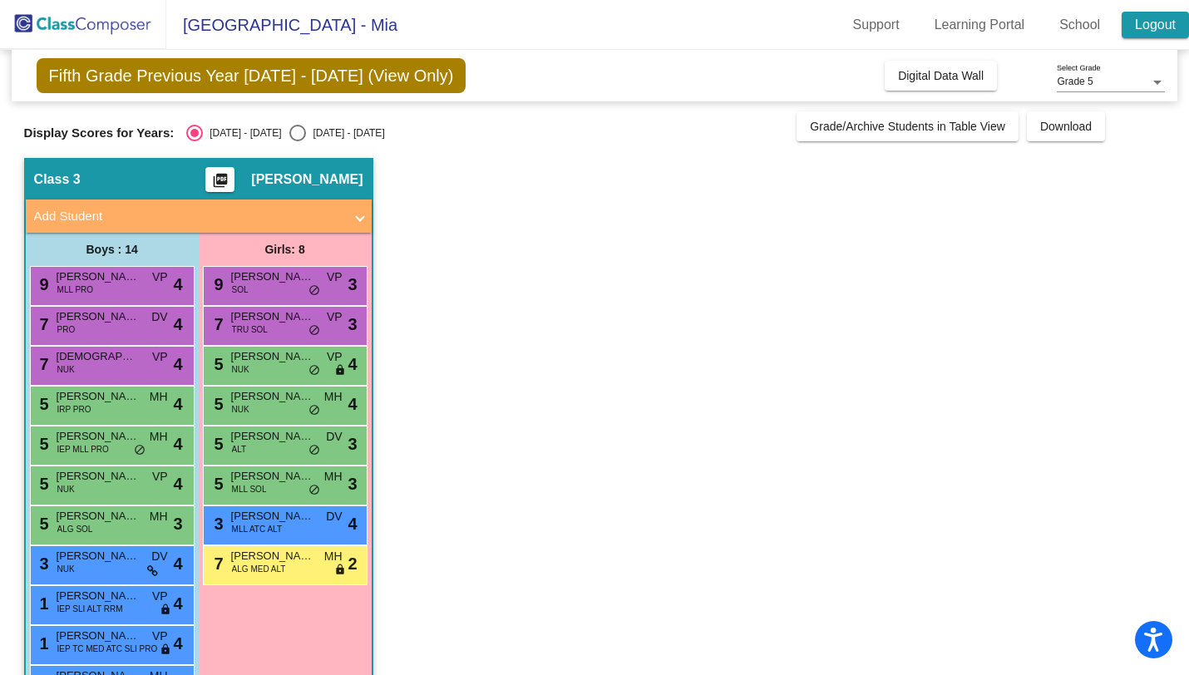
click at [1157, 24] on link "Logout" at bounding box center [1155, 25] width 67 height 27
